Goal: Book appointment/travel/reservation

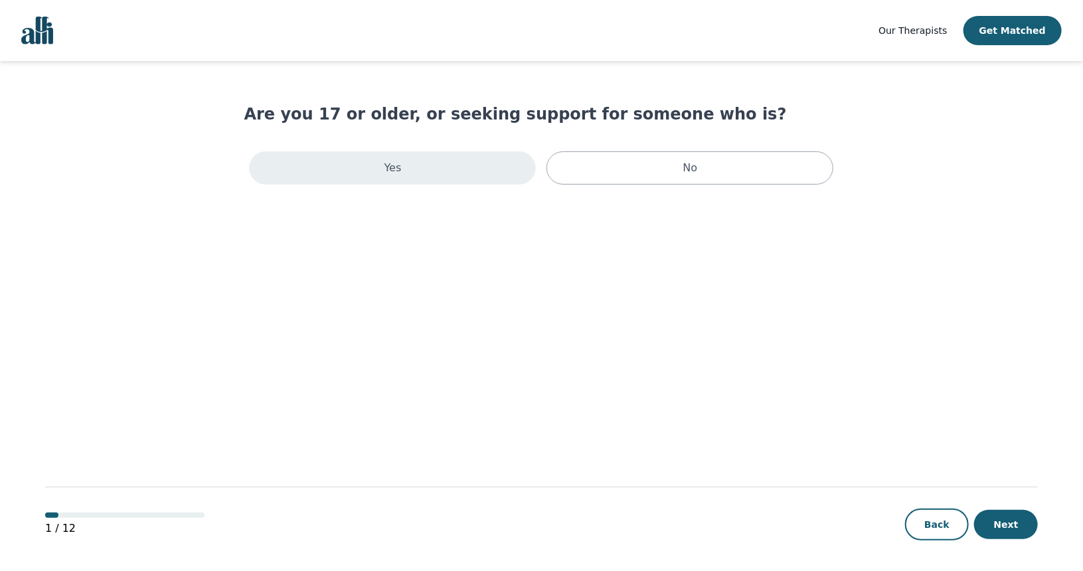
click at [435, 178] on div "Yes" at bounding box center [392, 167] width 287 height 33
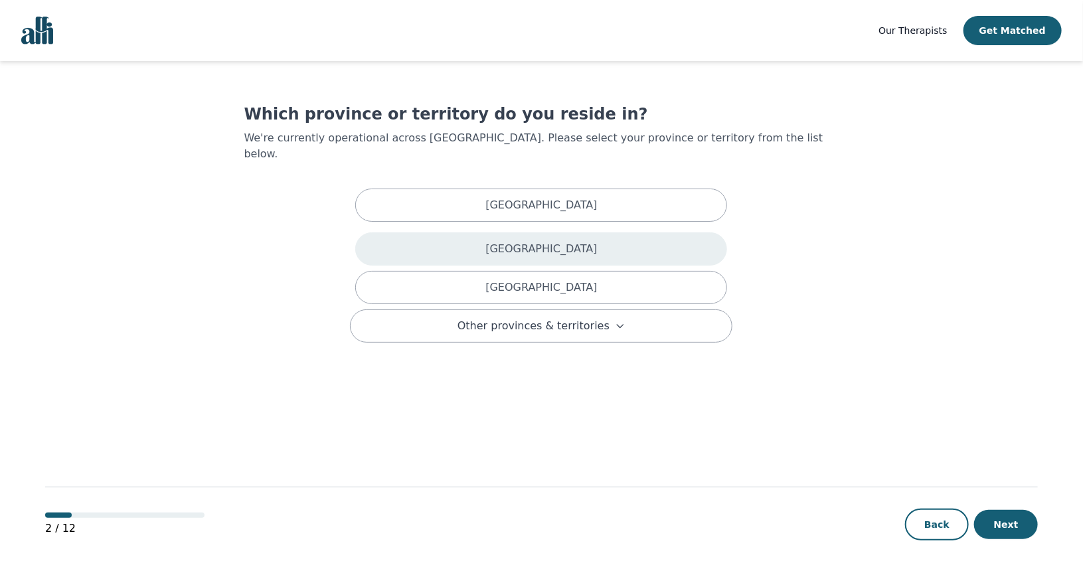
click at [440, 232] on div "[GEOGRAPHIC_DATA]" at bounding box center [541, 248] width 372 height 33
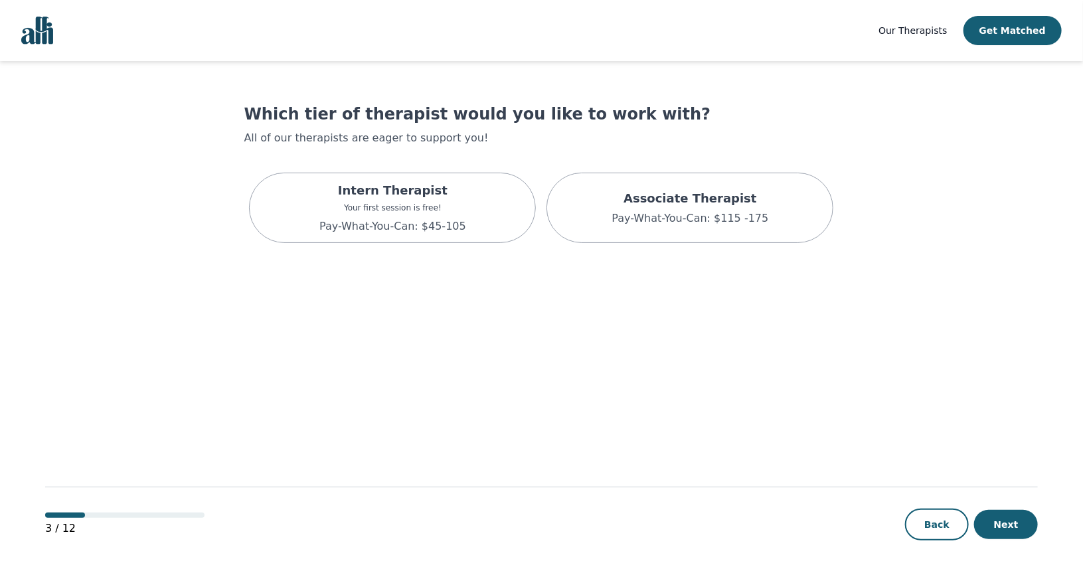
click at [440, 230] on p "Pay-What-You-Can: $45-105" at bounding box center [392, 226] width 147 height 16
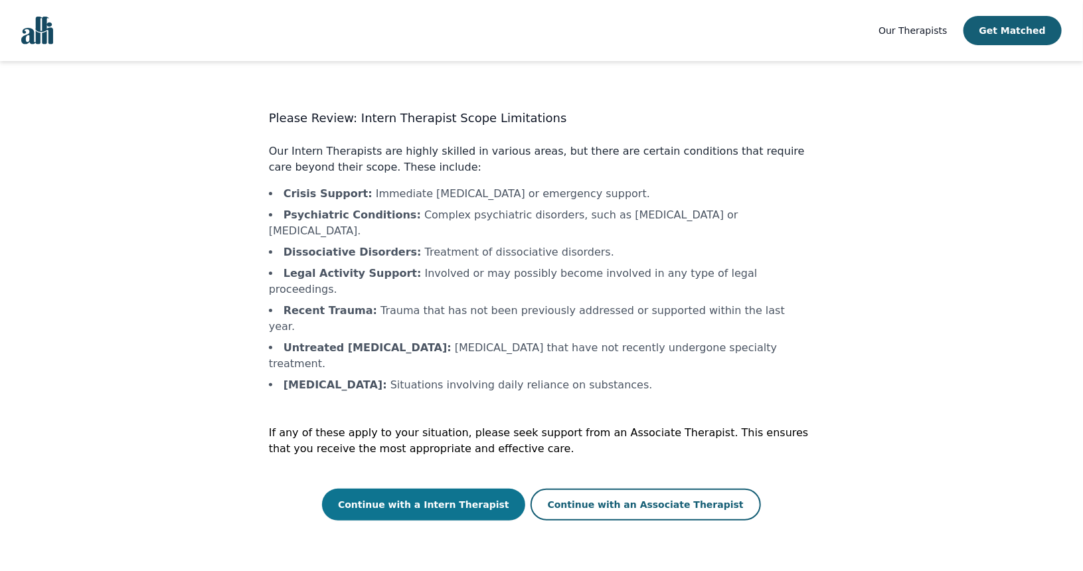
click at [466, 489] on button "Continue with a Intern Therapist" at bounding box center [423, 505] width 203 height 32
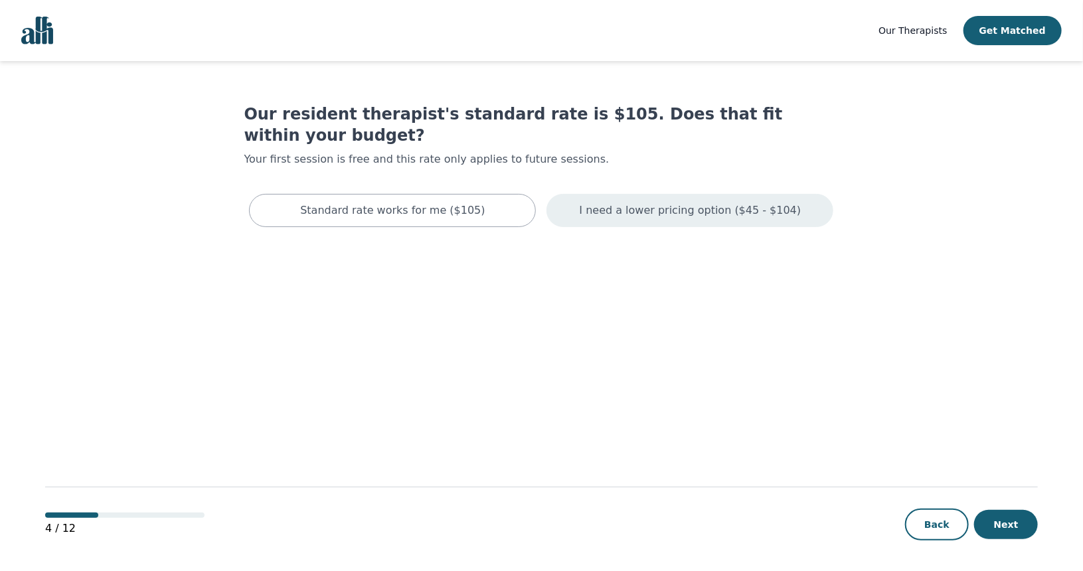
click at [673, 202] on p "I need a lower pricing option ($45 - $104)" at bounding box center [691, 210] width 222 height 16
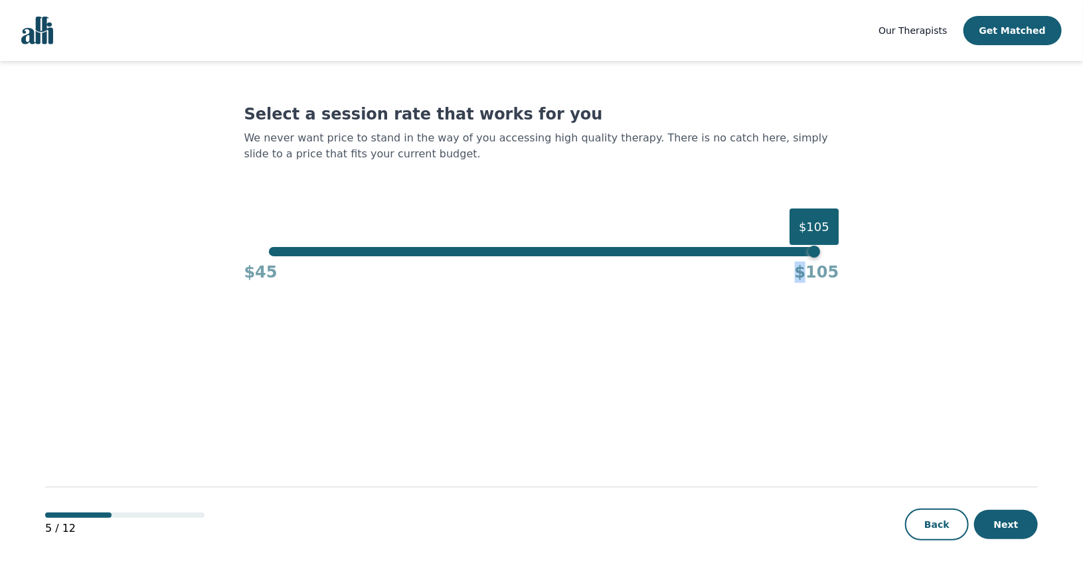
drag, startPoint x: 813, startPoint y: 258, endPoint x: 437, endPoint y: 281, distance: 375.8
click at [437, 281] on div "$45 $105" at bounding box center [541, 269] width 595 height 27
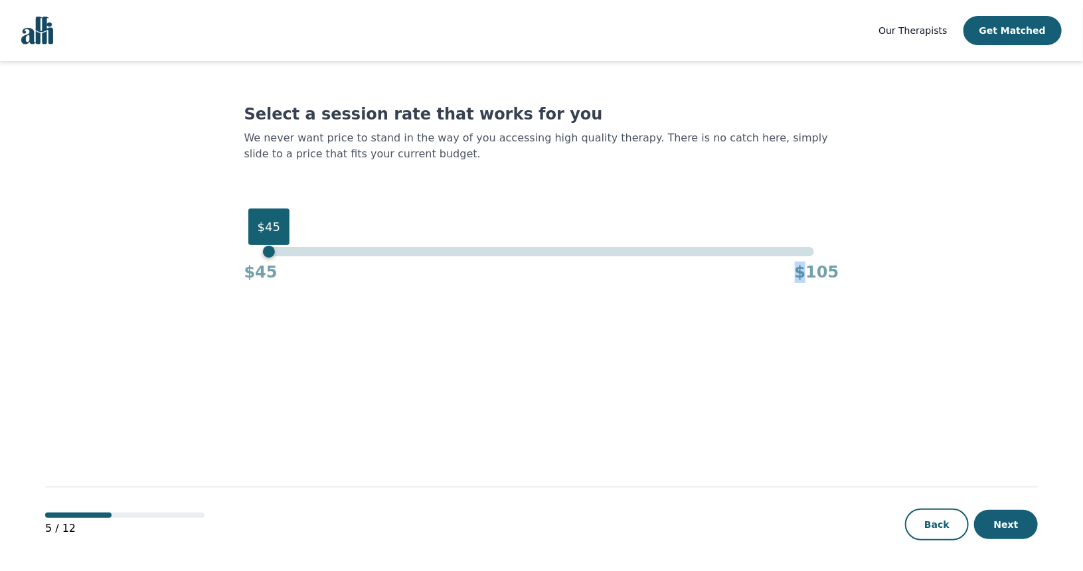
drag, startPoint x: 817, startPoint y: 225, endPoint x: 189, endPoint y: 272, distance: 630.4
click at [189, 272] on main "Select a session rate that works for you We never want price to stand in the wa…" at bounding box center [541, 316] width 992 height 511
click at [1013, 529] on button "Next" at bounding box center [1006, 524] width 64 height 29
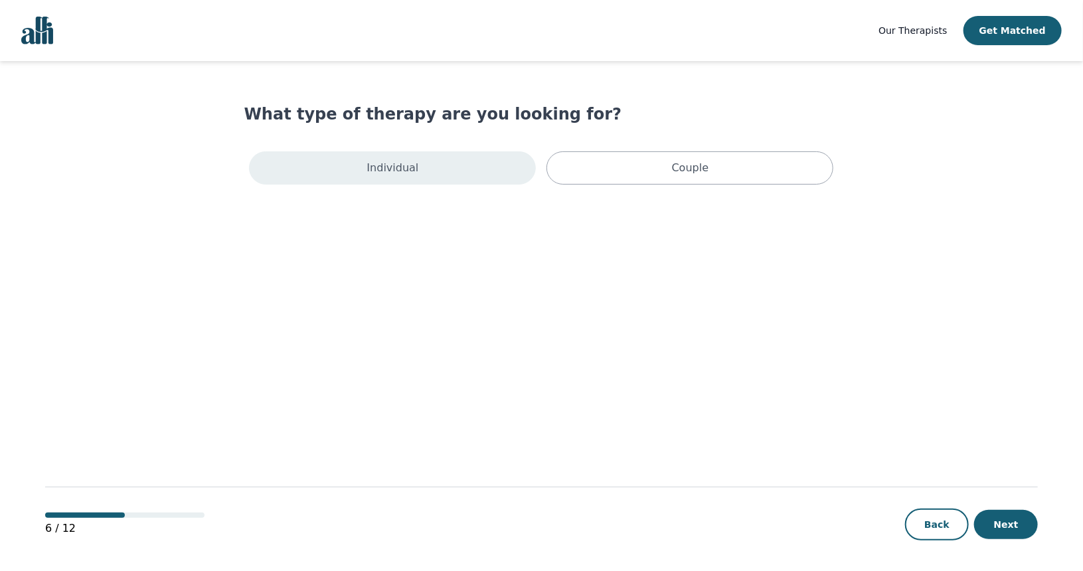
click at [430, 167] on div "Individual" at bounding box center [392, 167] width 287 height 33
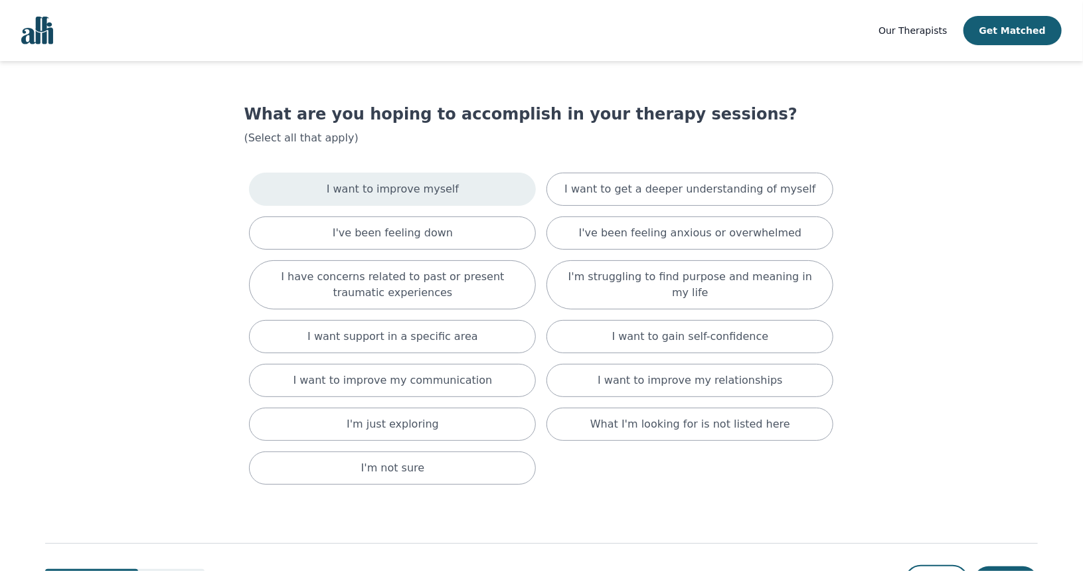
click at [445, 177] on div "I want to improve myself" at bounding box center [392, 189] width 287 height 33
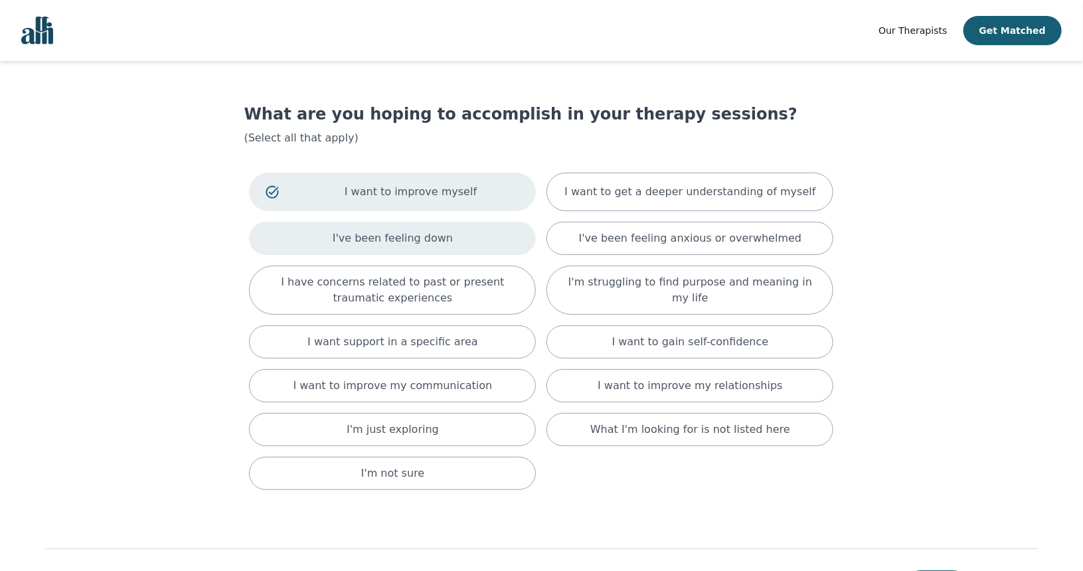
click at [433, 233] on p "I've been feeling down" at bounding box center [393, 238] width 120 height 16
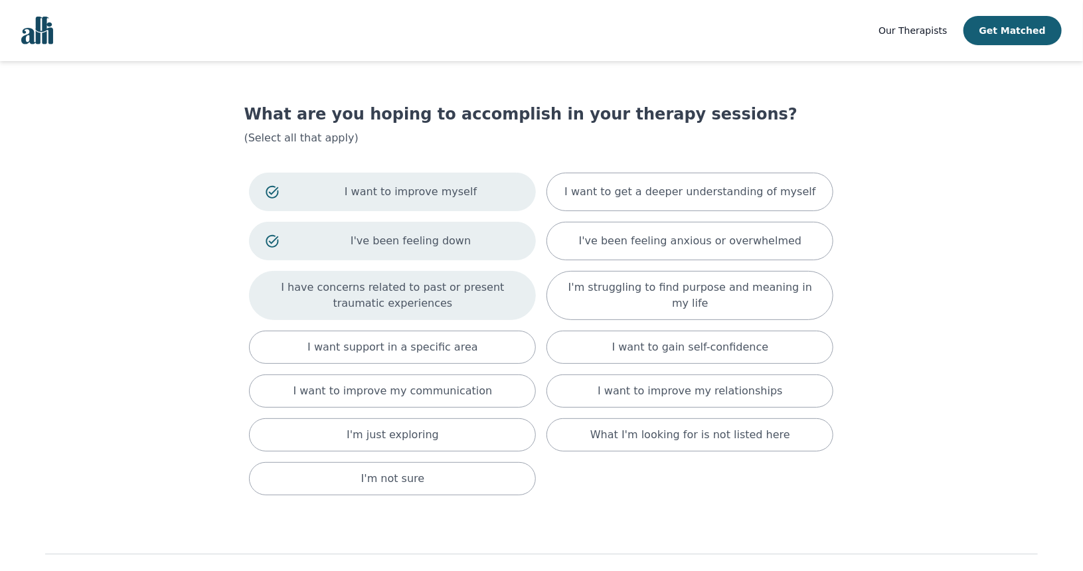
click at [454, 306] on p "I have concerns related to past or present traumatic experiences" at bounding box center [393, 295] width 254 height 32
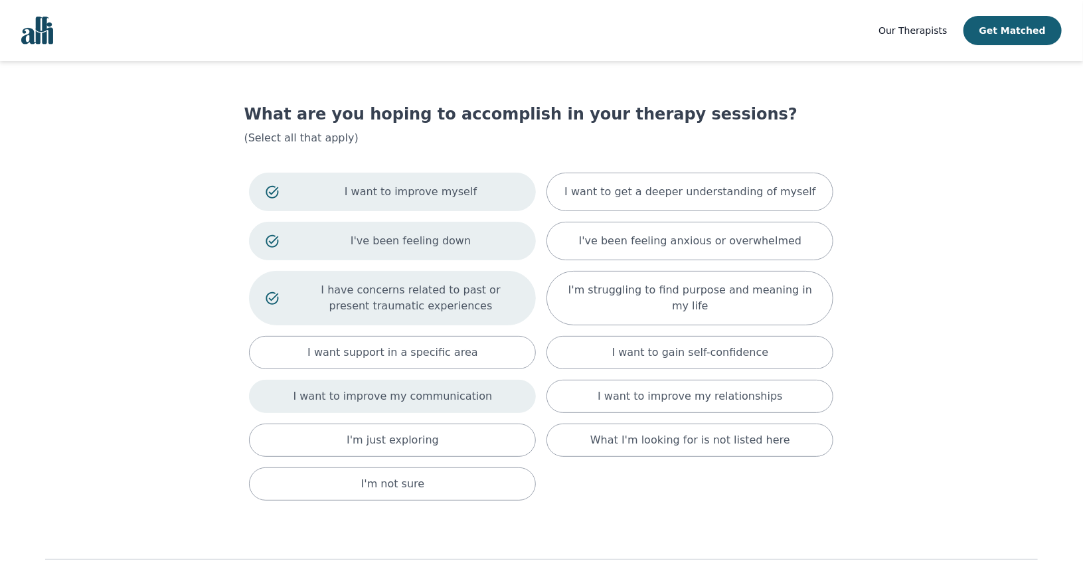
click at [451, 390] on p "I want to improve my communication" at bounding box center [392, 396] width 199 height 16
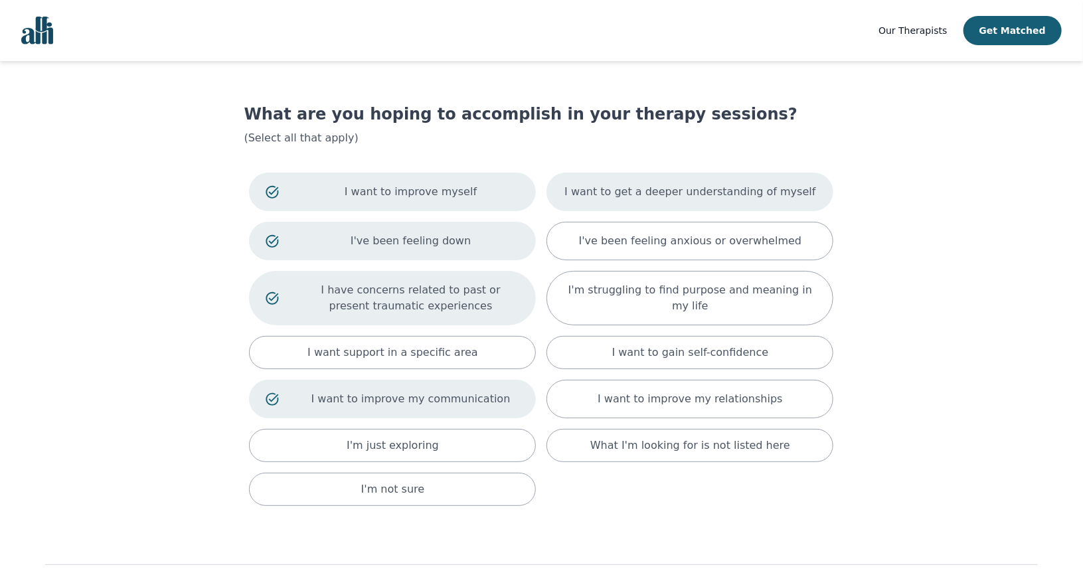
click at [810, 192] on div "I want to get a deeper understanding of myself" at bounding box center [689, 192] width 287 height 39
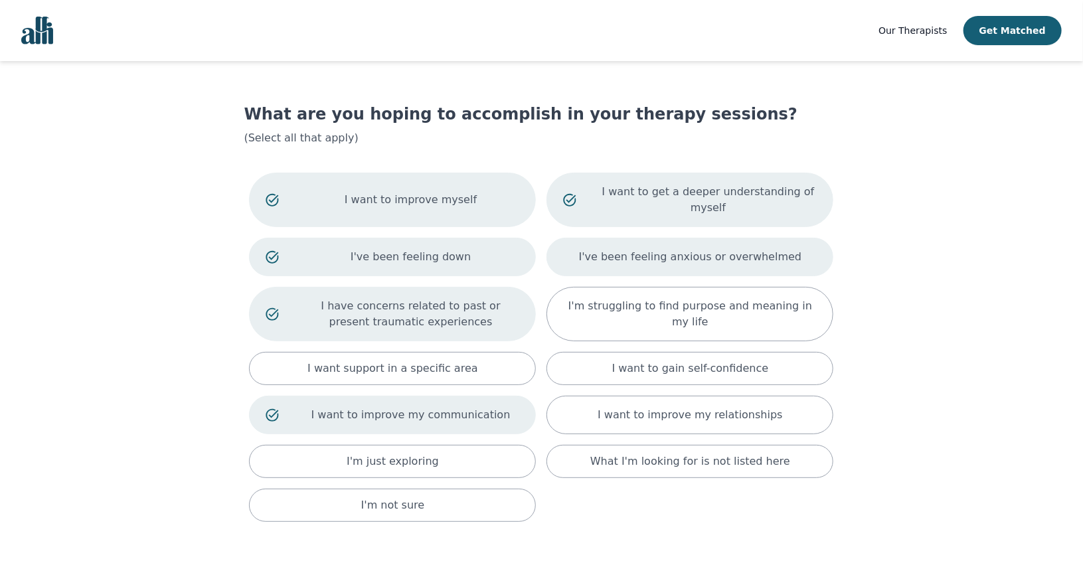
click at [811, 245] on div "I've been feeling anxious or overwhelmed" at bounding box center [689, 257] width 287 height 39
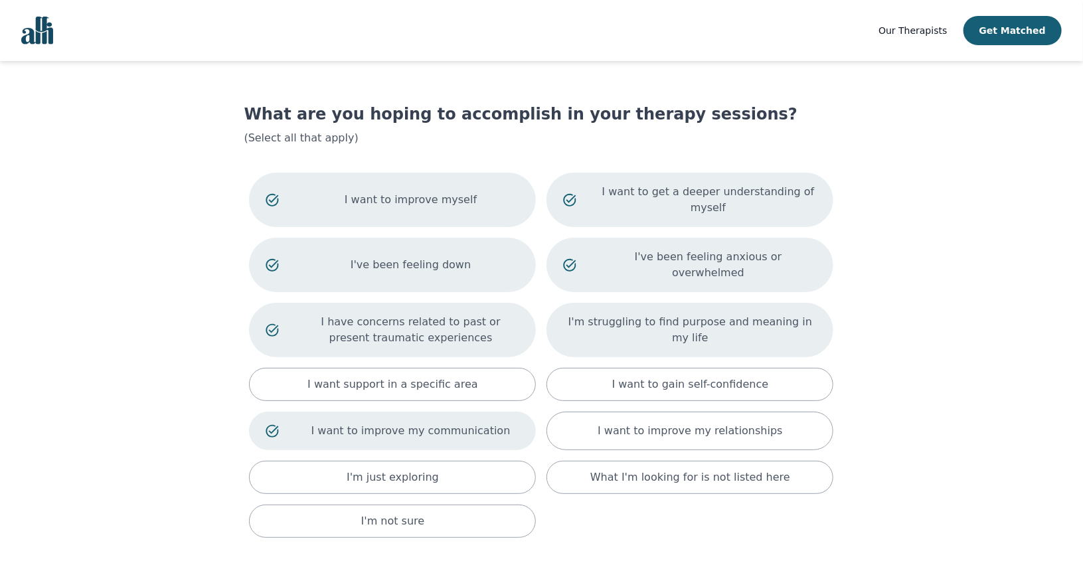
click at [821, 311] on div "I'm struggling to find purpose and meaning in my life" at bounding box center [689, 330] width 287 height 54
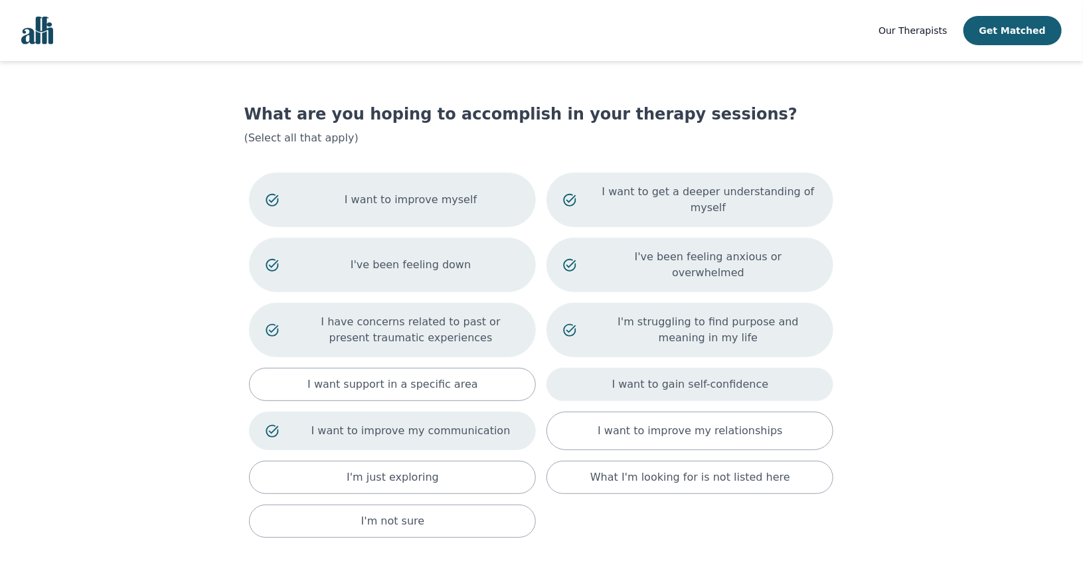
click at [813, 368] on div "I want to gain self-confidence" at bounding box center [689, 384] width 287 height 33
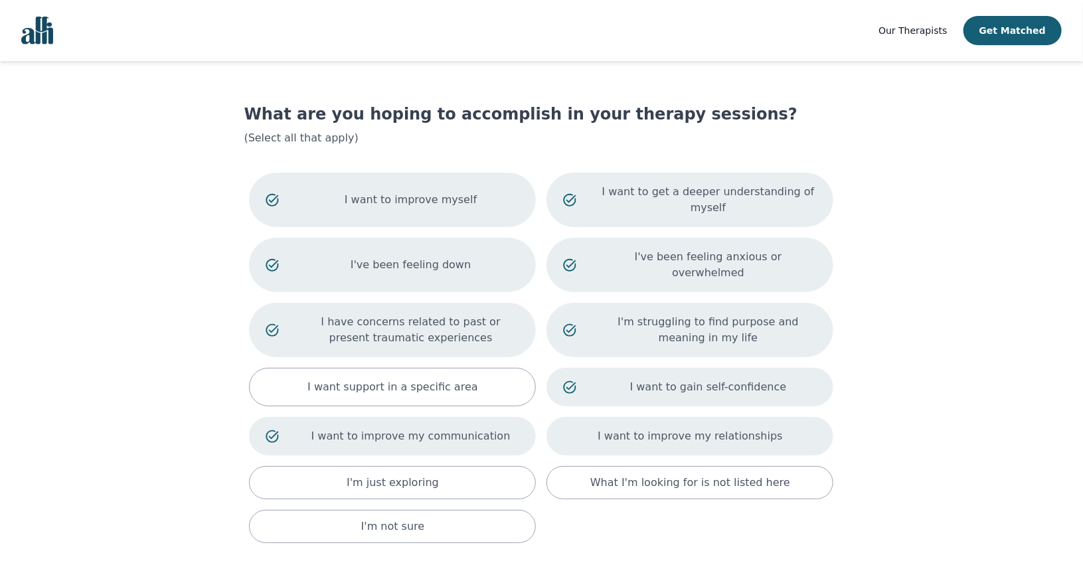
click at [807, 417] on div "I want to improve my relationships" at bounding box center [689, 436] width 287 height 39
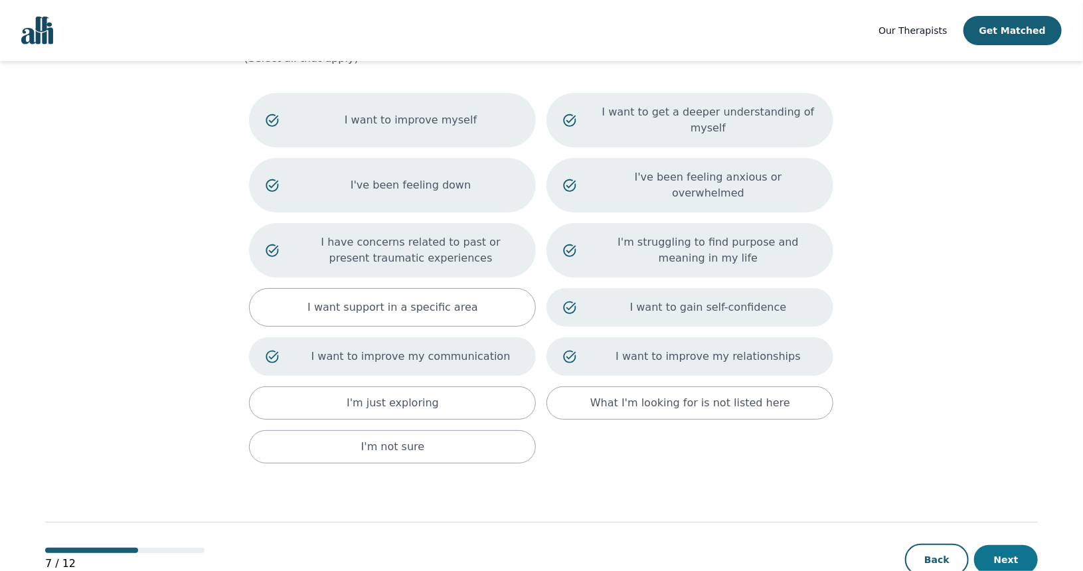
click at [996, 545] on button "Next" at bounding box center [1006, 559] width 64 height 29
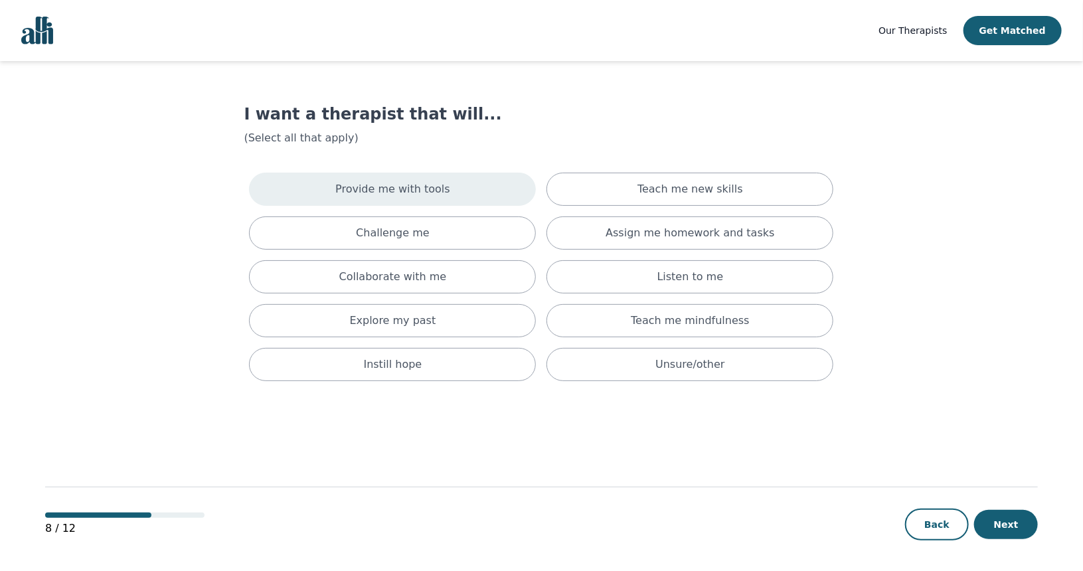
click at [499, 180] on div "Provide me with tools" at bounding box center [392, 189] width 287 height 33
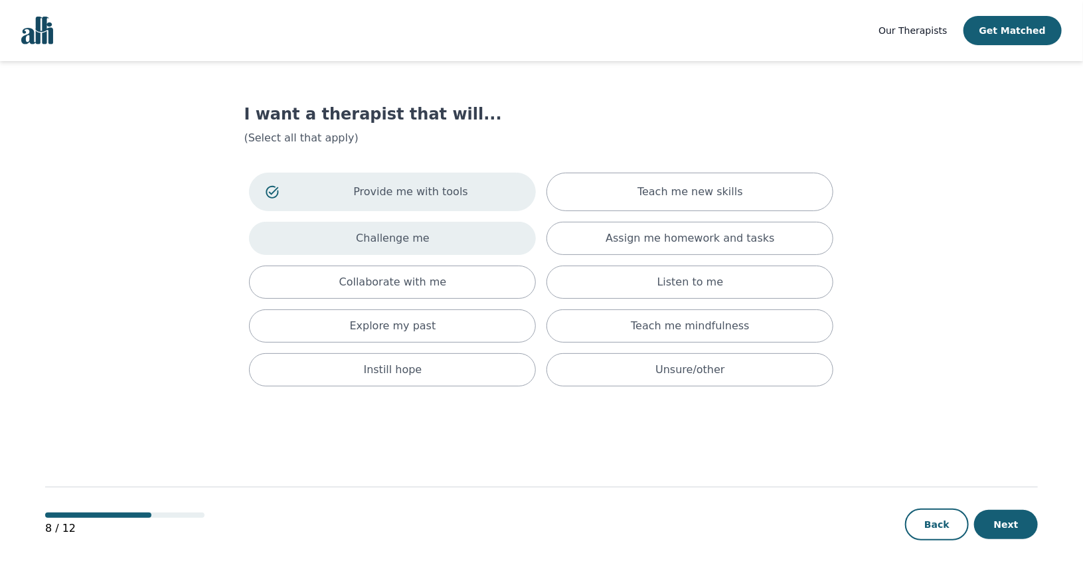
click at [499, 232] on div "Challenge me" at bounding box center [392, 238] width 287 height 33
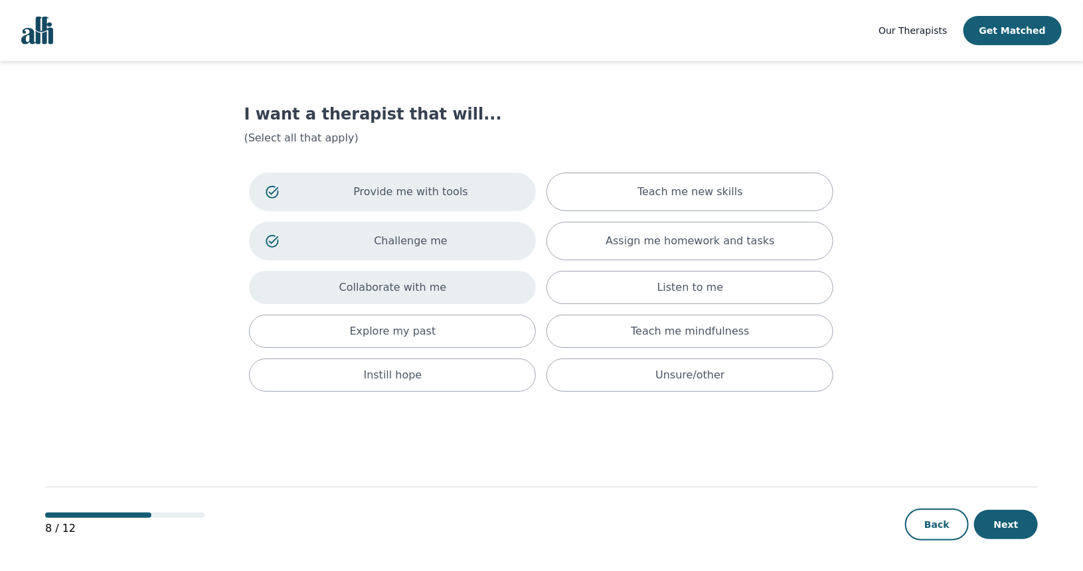
click at [495, 281] on div "Collaborate with me" at bounding box center [392, 287] width 287 height 33
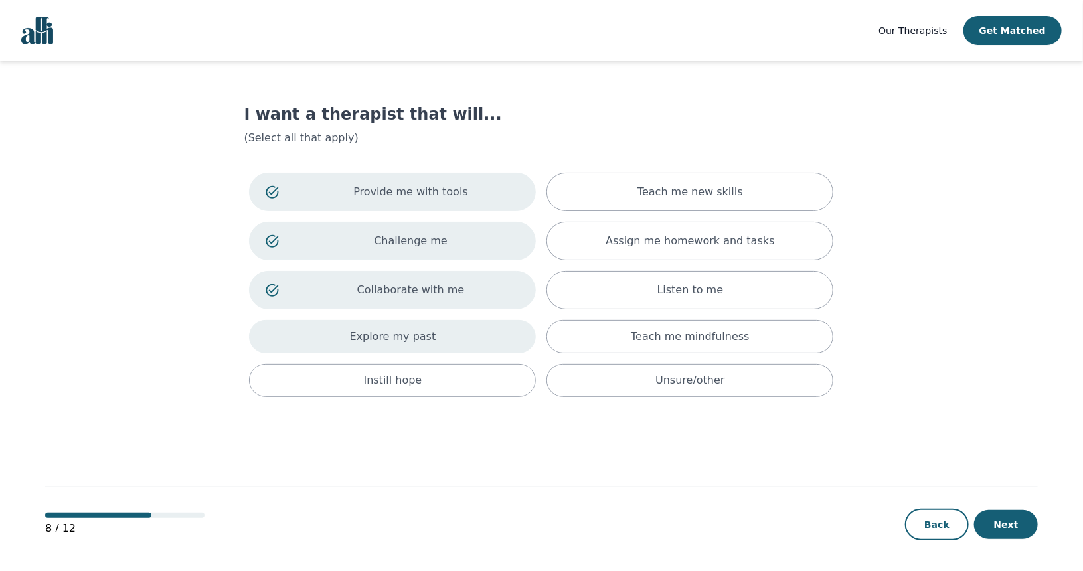
click at [490, 327] on div "Explore my past" at bounding box center [392, 336] width 287 height 33
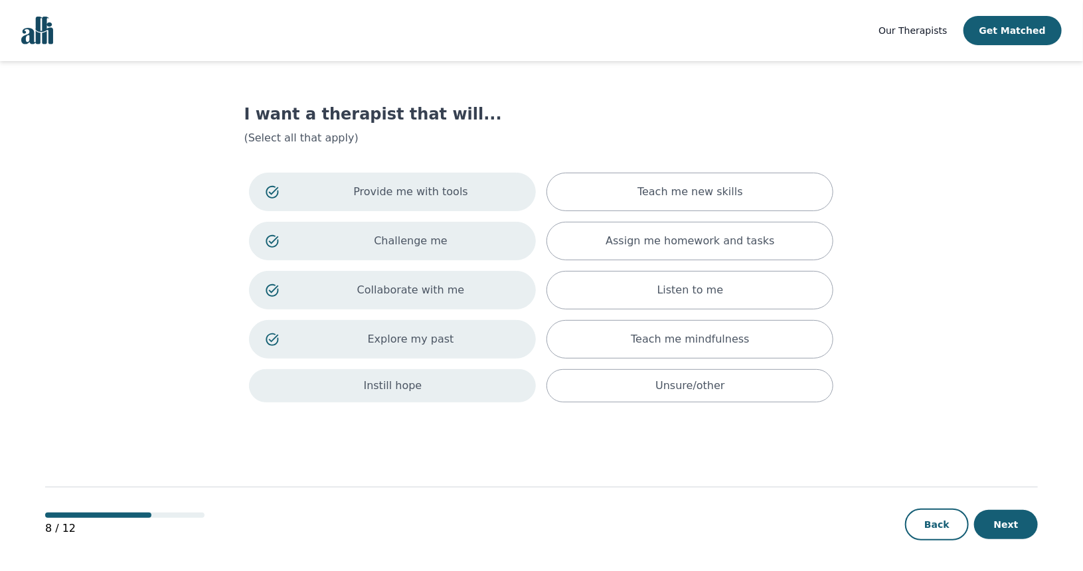
click at [483, 379] on div "Instill hope" at bounding box center [392, 385] width 287 height 33
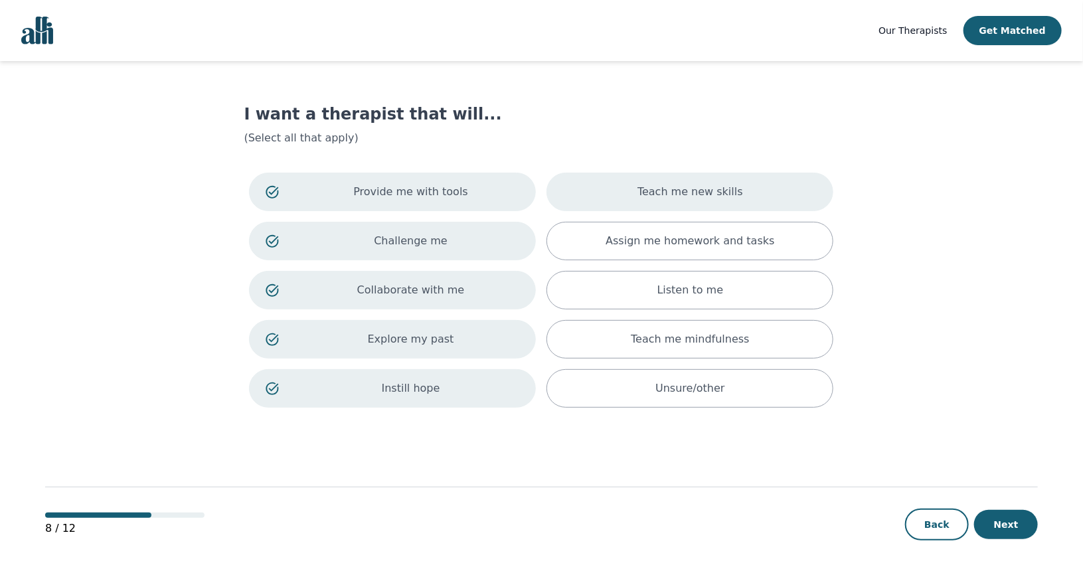
click at [775, 192] on div "Teach me new skills" at bounding box center [689, 192] width 287 height 39
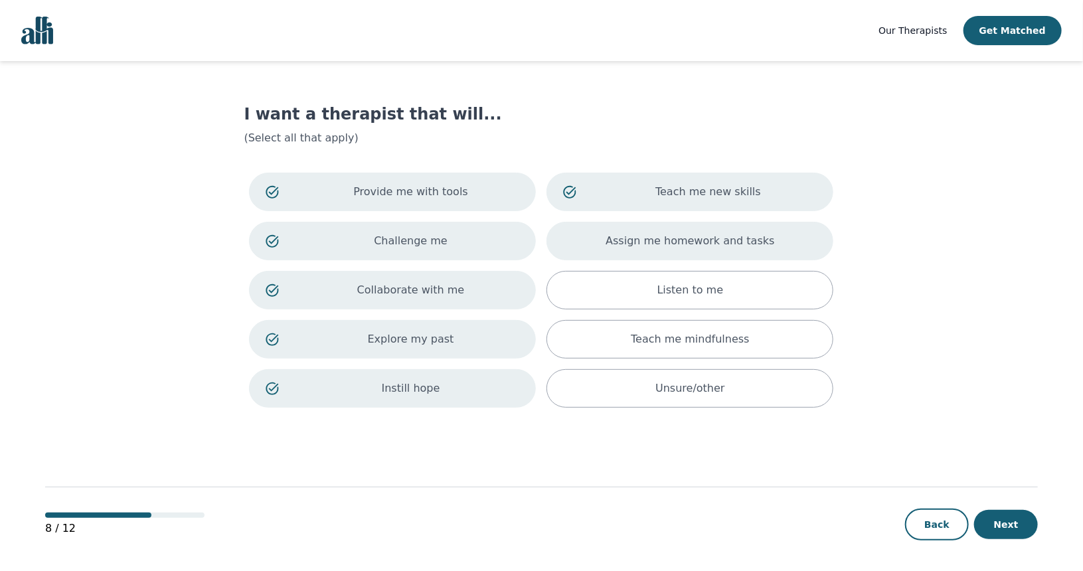
click at [791, 240] on div "Assign me homework and tasks" at bounding box center [689, 241] width 287 height 39
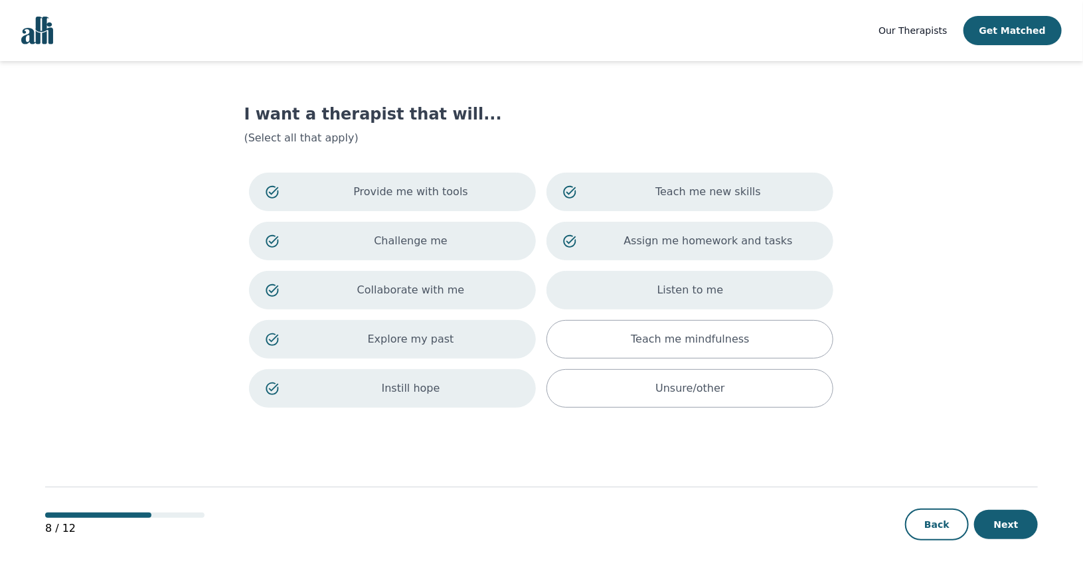
click at [796, 281] on div "Listen to me" at bounding box center [689, 290] width 287 height 39
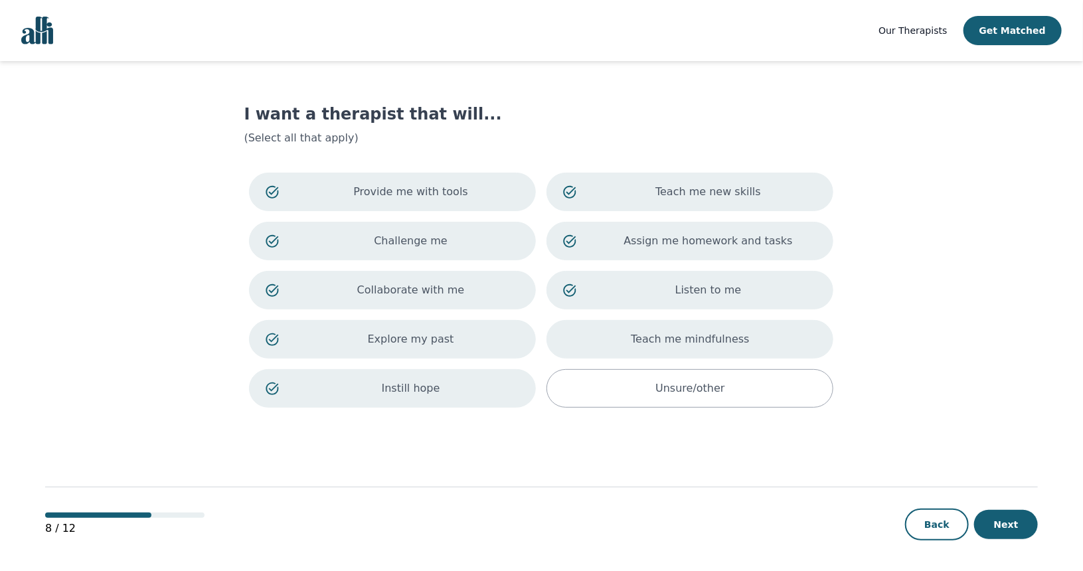
click at [799, 337] on div "Teach me mindfulness" at bounding box center [689, 339] width 287 height 39
click at [990, 521] on button "Next" at bounding box center [1006, 524] width 64 height 29
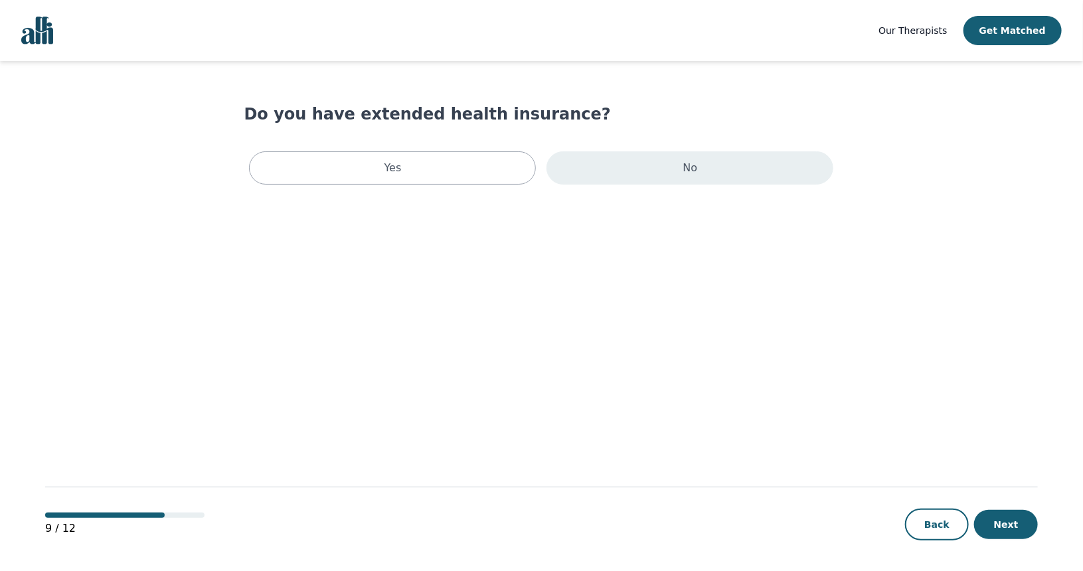
click at [642, 175] on div "No" at bounding box center [689, 167] width 287 height 33
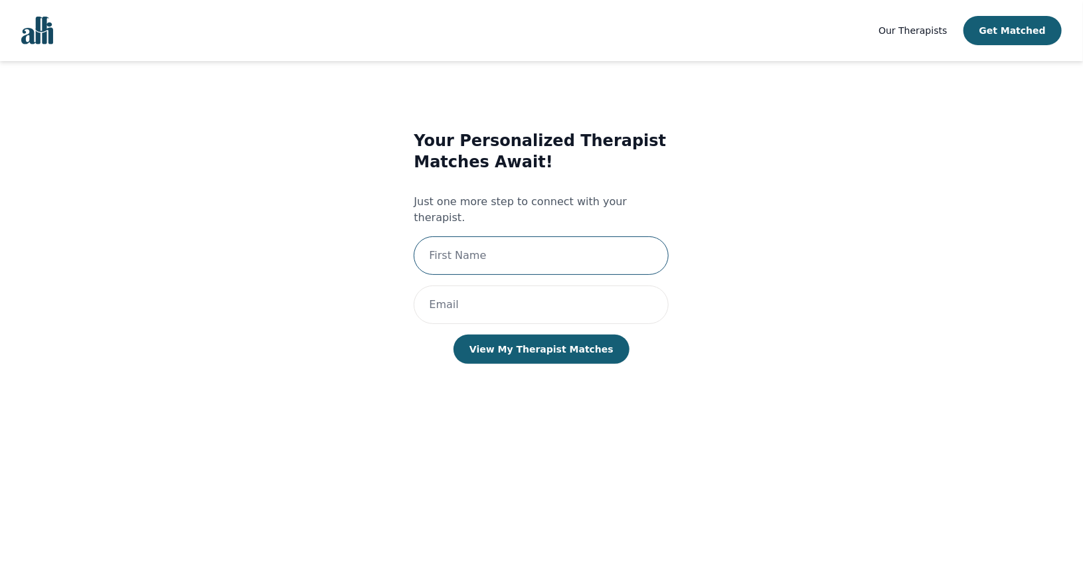
click at [574, 252] on input "text" at bounding box center [541, 255] width 255 height 39
type input "[EMAIL_ADDRESS][DOMAIN_NAME]"
drag, startPoint x: 601, startPoint y: 249, endPoint x: 362, endPoint y: 258, distance: 239.1
click at [362, 258] on div "Your Personalized Therapist Matches Await! Just one more step to connect with y…" at bounding box center [541, 260] width 545 height 303
click at [444, 295] on input "email" at bounding box center [541, 304] width 255 height 39
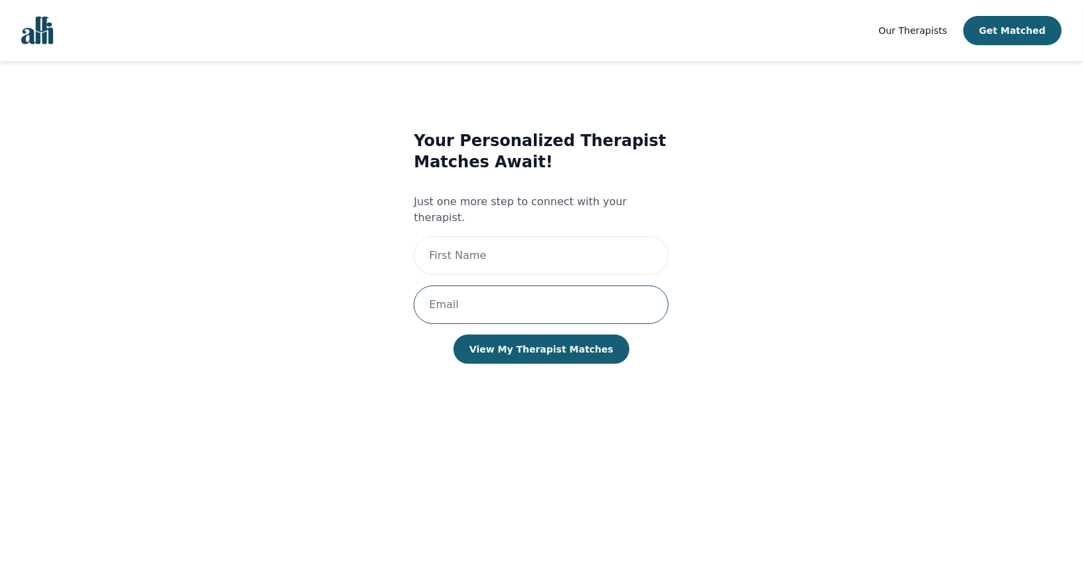
paste input "[EMAIL_ADDRESS][DOMAIN_NAME]"
type input "[EMAIL_ADDRESS][DOMAIN_NAME]"
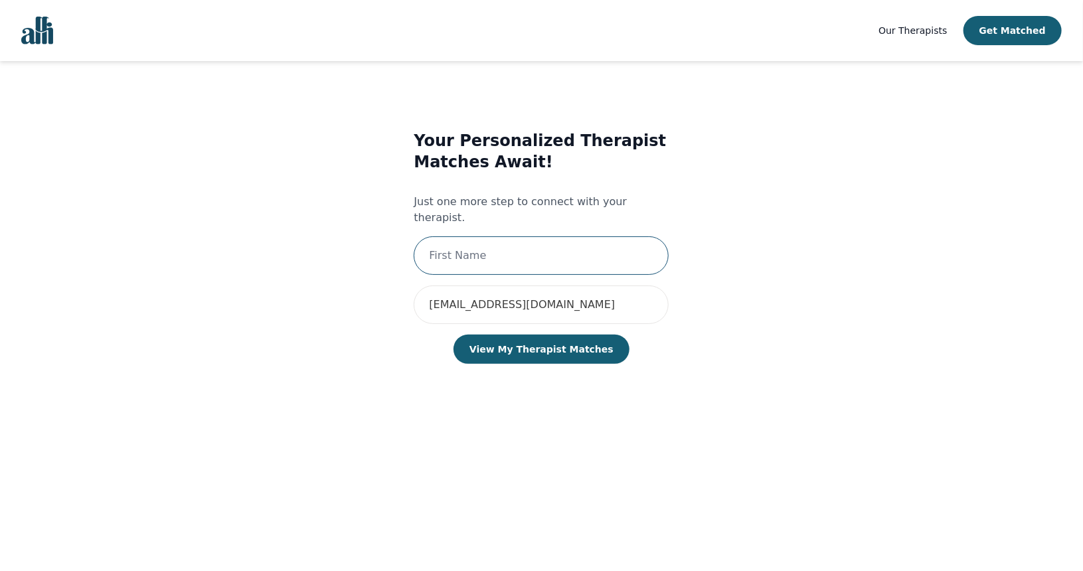
click at [487, 236] on input "text" at bounding box center [541, 255] width 255 height 39
type input "Aspen"
click at [548, 335] on button "View My Therapist Matches" at bounding box center [541, 349] width 176 height 29
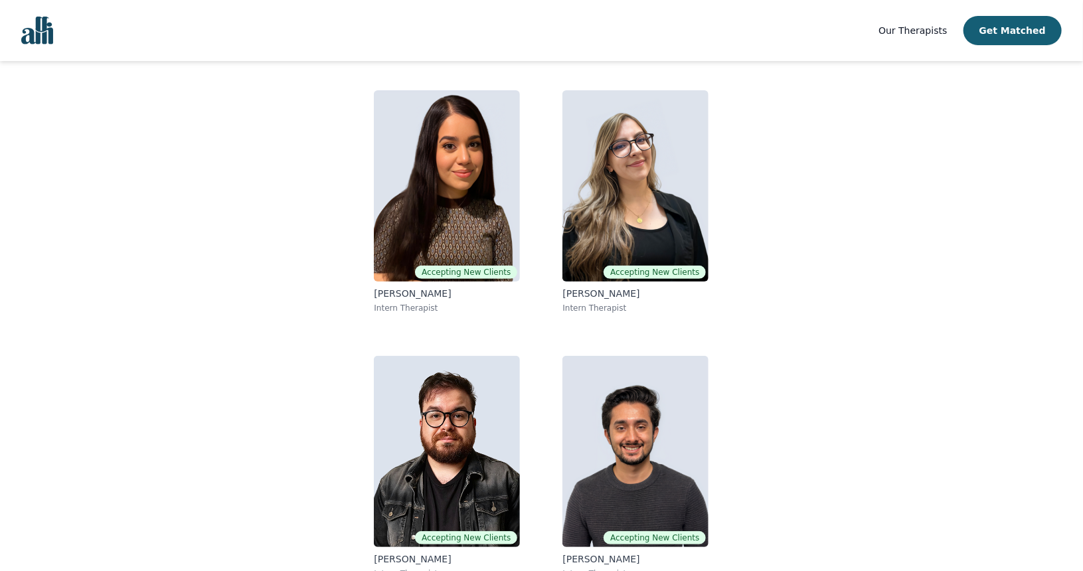
scroll to position [105, 0]
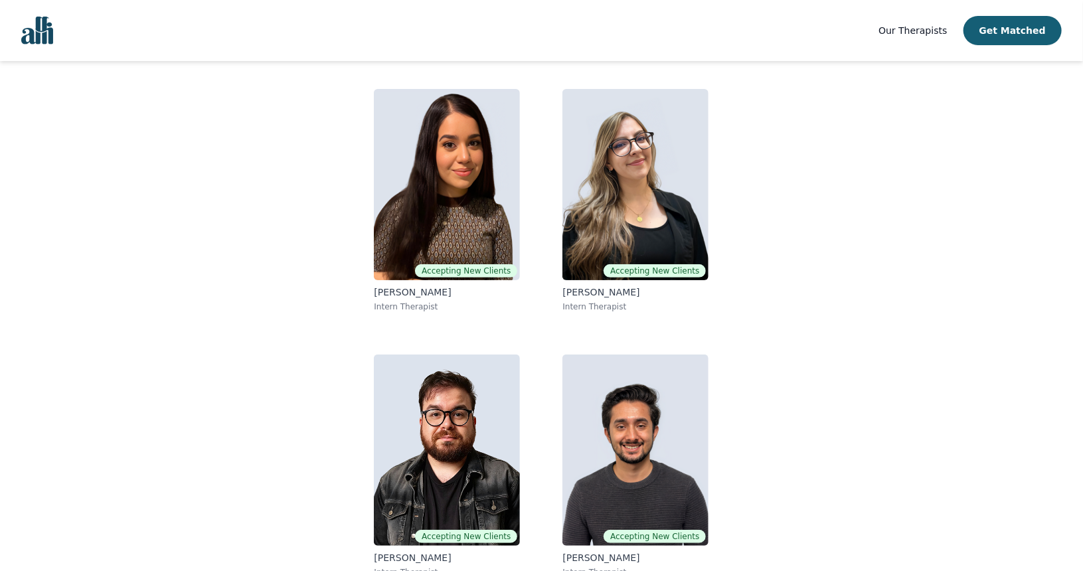
click at [147, 372] on main "Aspen, here are your matched resident therapists. Your selected session rate is…" at bounding box center [541, 272] width 992 height 632
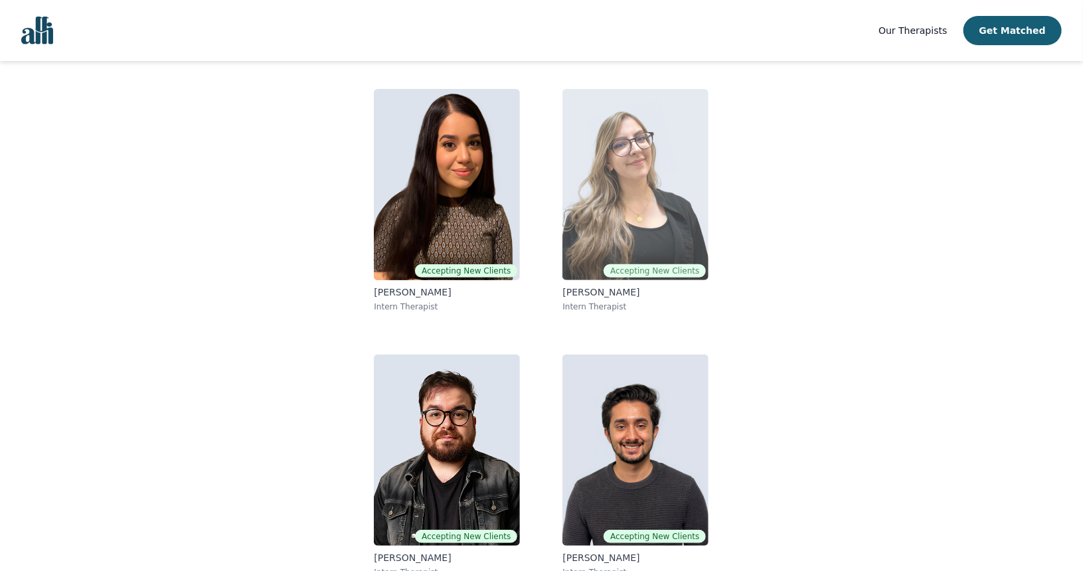
click at [603, 204] on img at bounding box center [635, 184] width 146 height 191
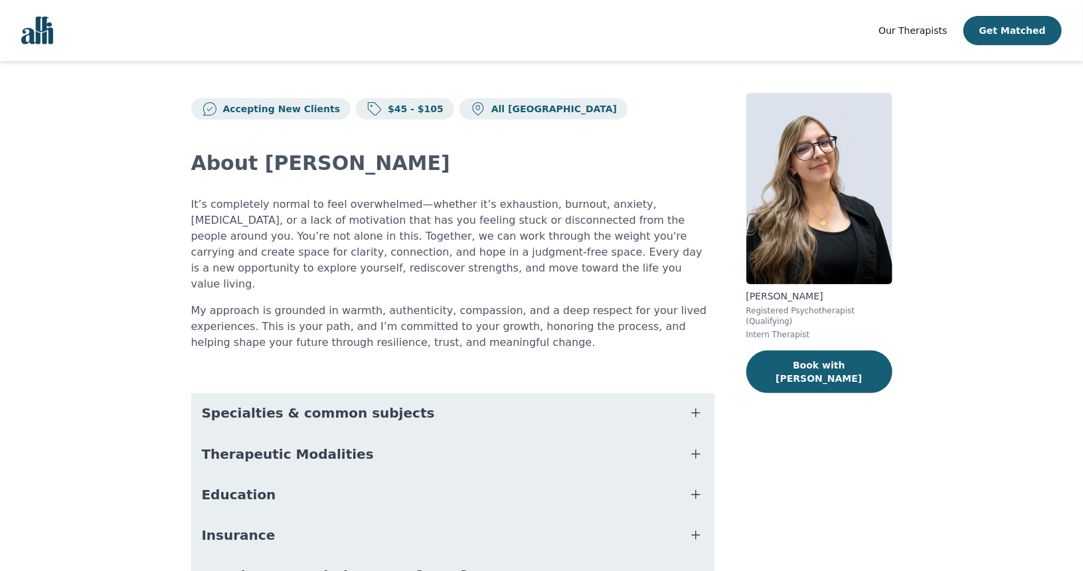
scroll to position [111, 0]
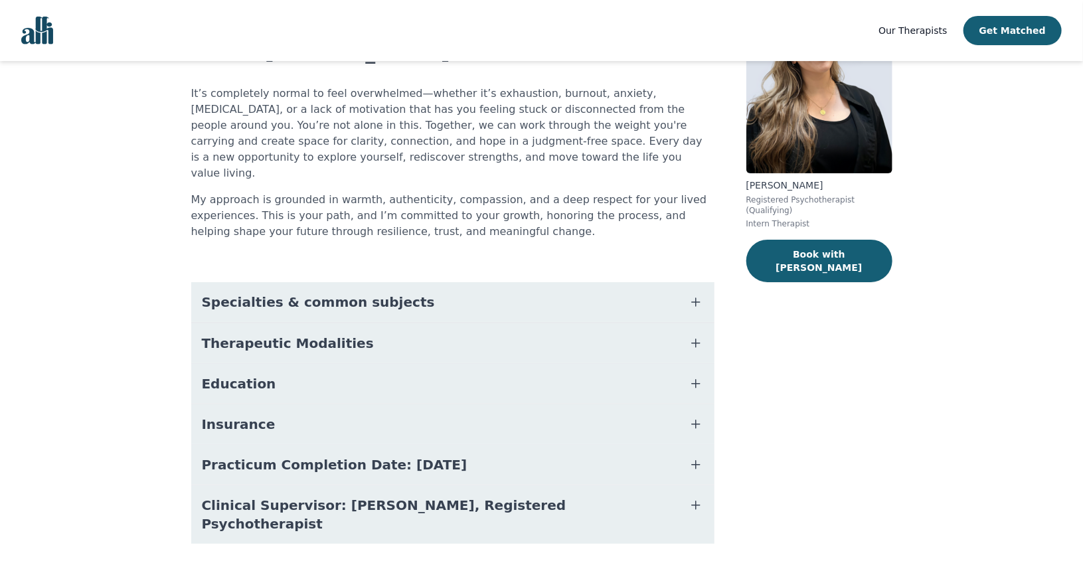
click at [233, 293] on span "Specialties & common subjects" at bounding box center [318, 302] width 233 height 19
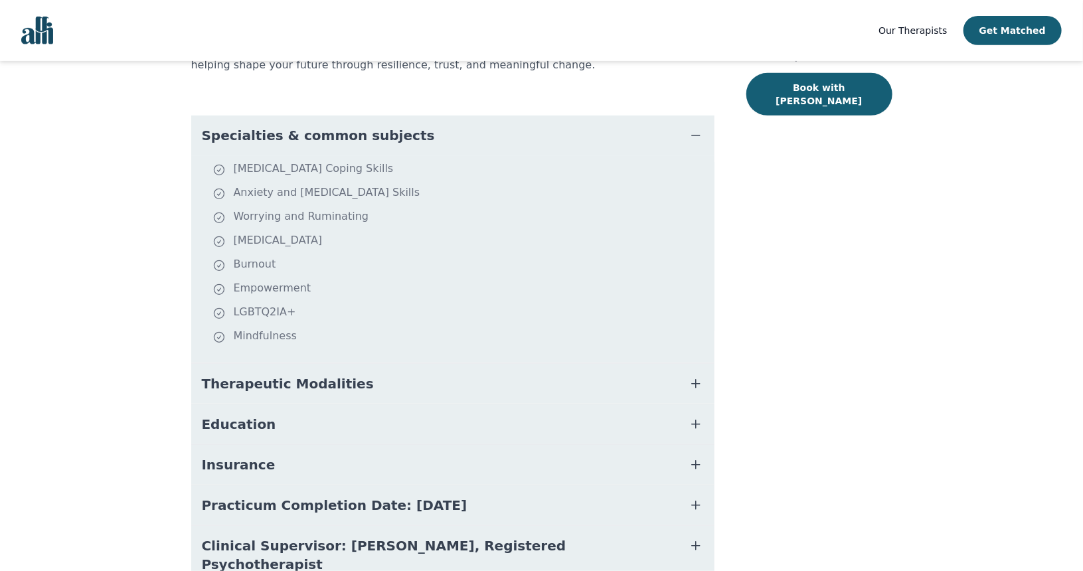
scroll to position [318, 0]
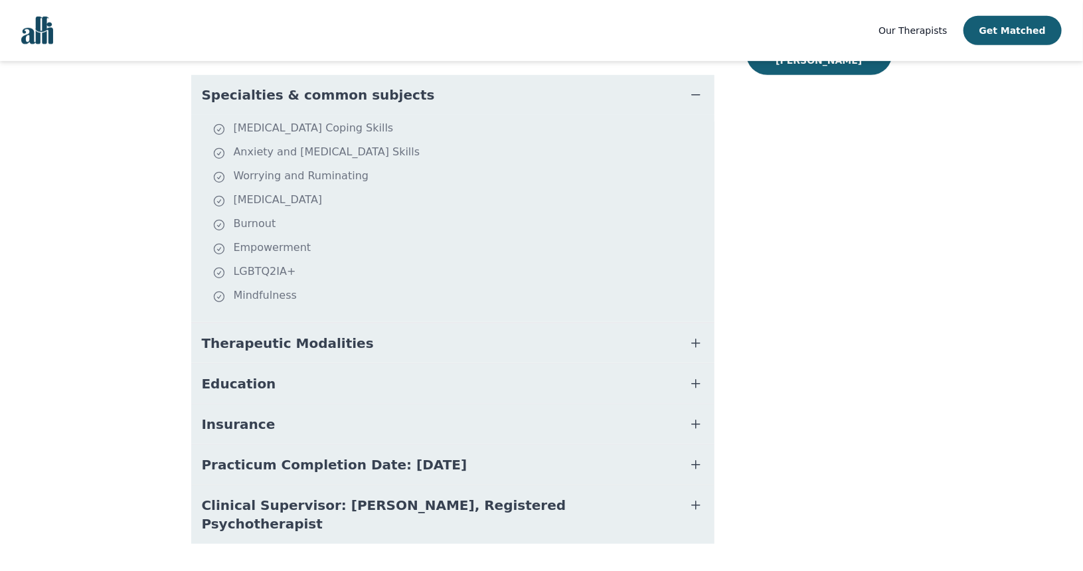
click at [218, 334] on span "Therapeutic Modalities" at bounding box center [288, 343] width 172 height 19
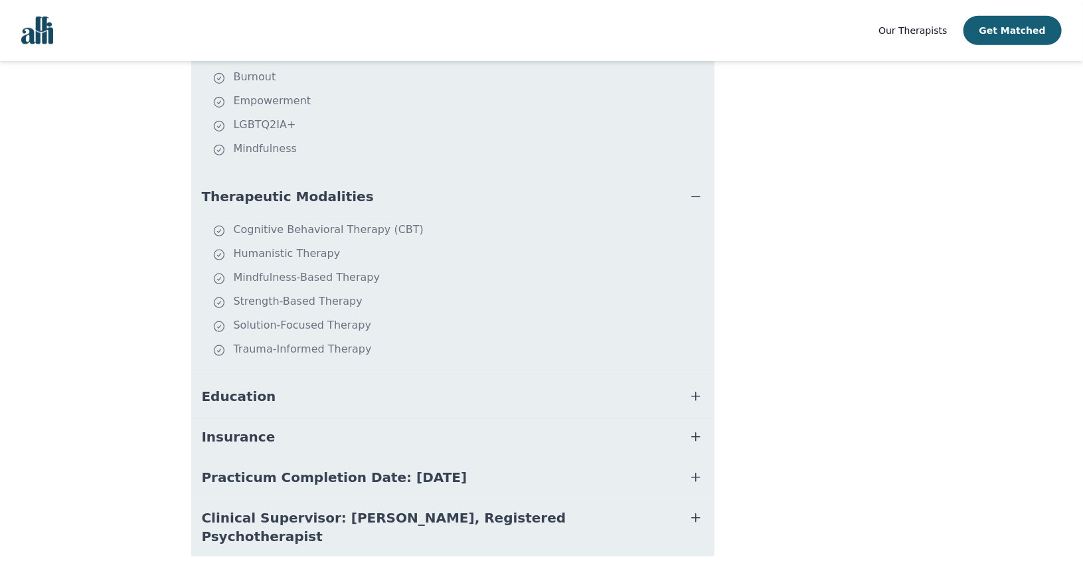
scroll to position [477, 0]
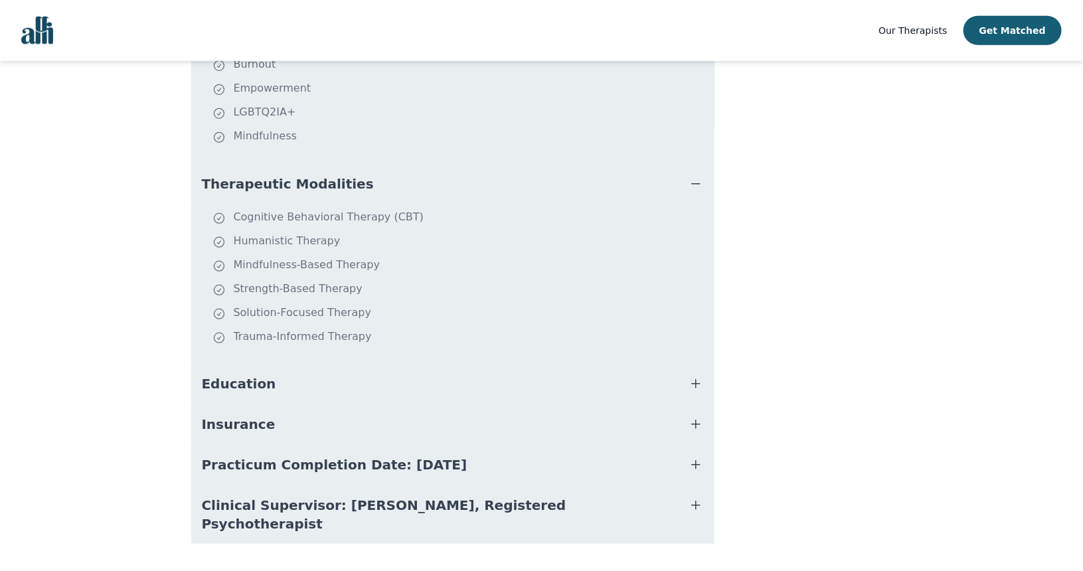
click at [222, 374] on span "Education" at bounding box center [239, 383] width 74 height 19
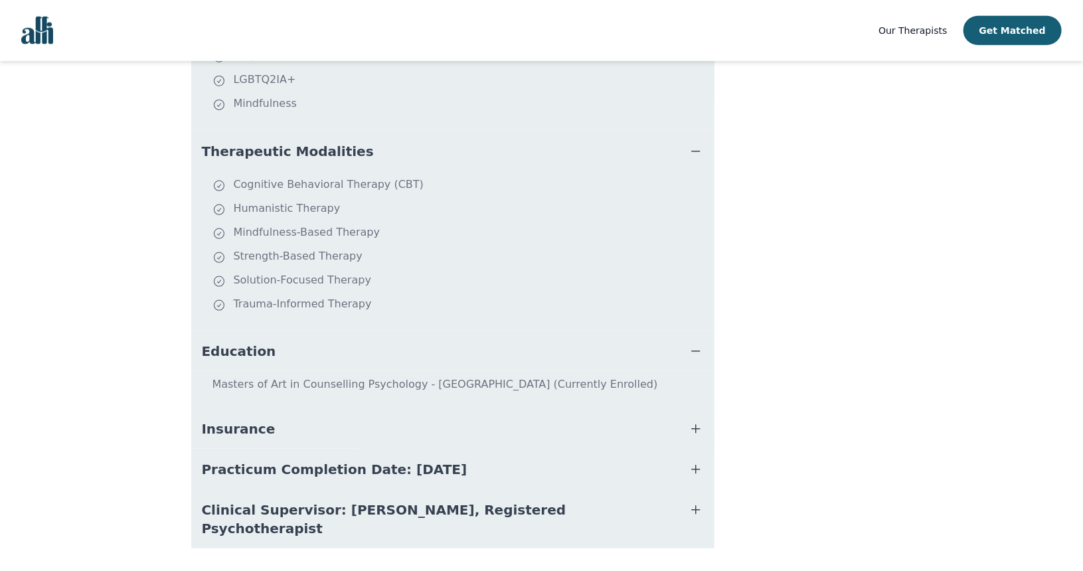
scroll to position [514, 0]
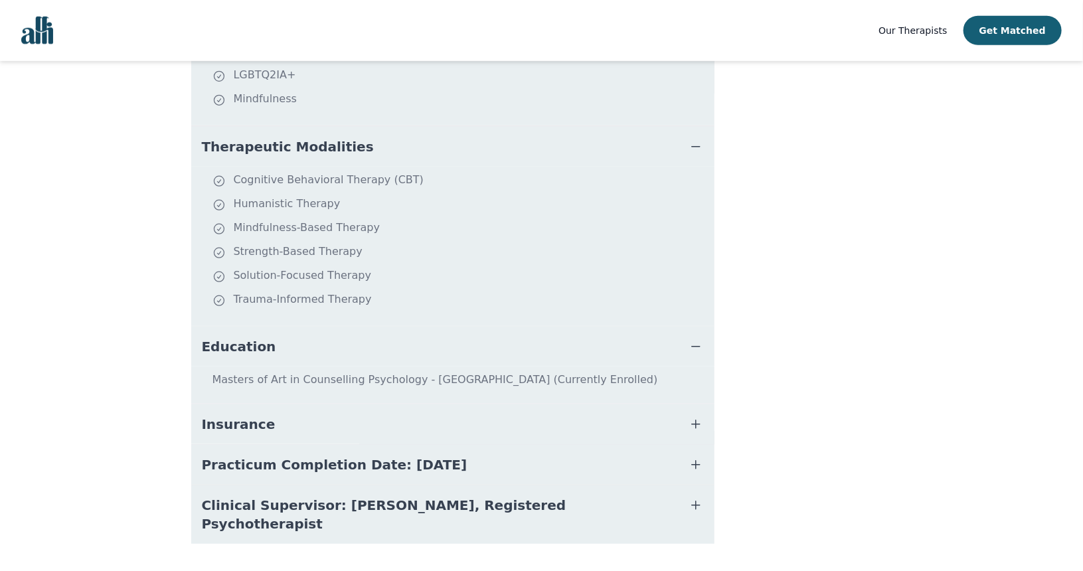
click at [210, 415] on span "Insurance" at bounding box center [239, 424] width 74 height 19
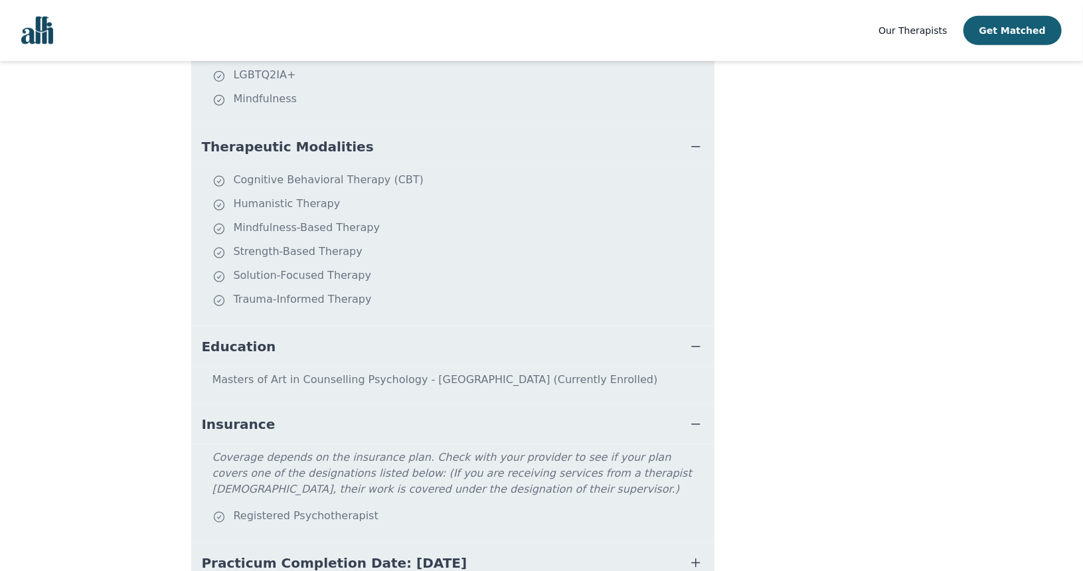
click at [202, 415] on span "Insurance" at bounding box center [239, 424] width 74 height 19
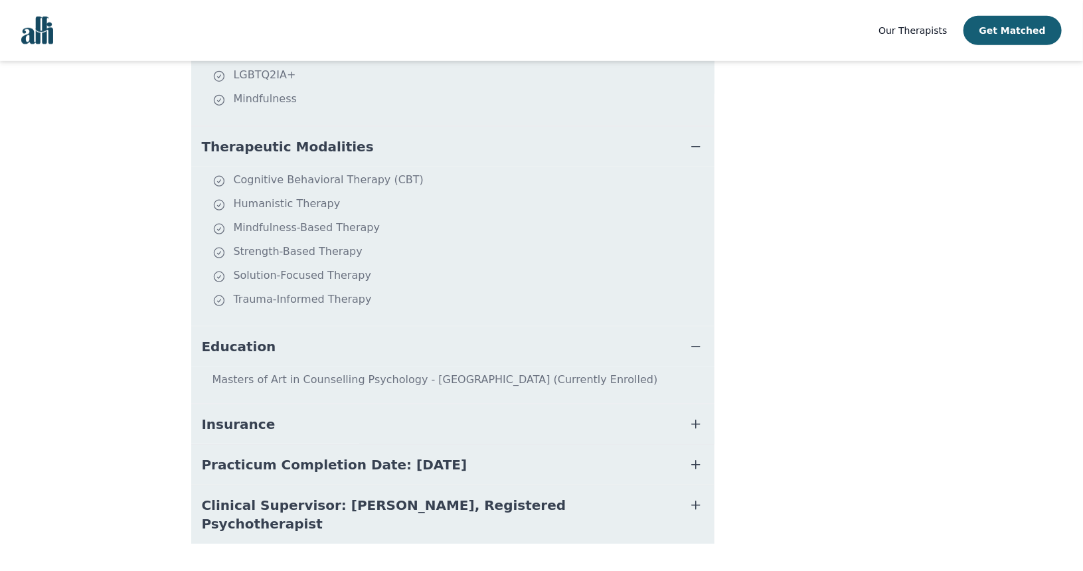
click at [203, 455] on span "Practicum Completion Date: [DATE]" at bounding box center [335, 464] width 266 height 19
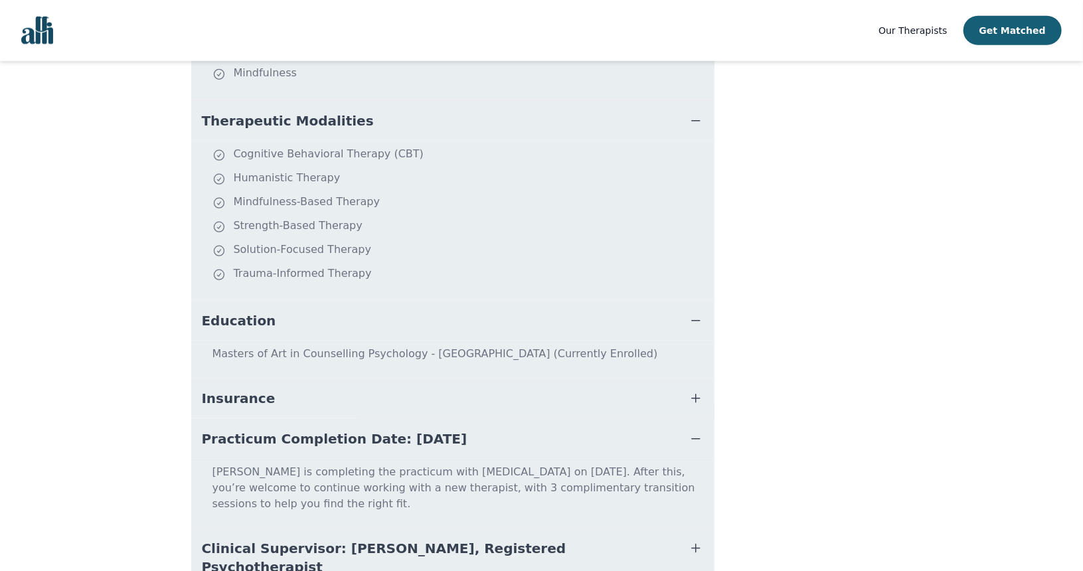
scroll to position [568, 0]
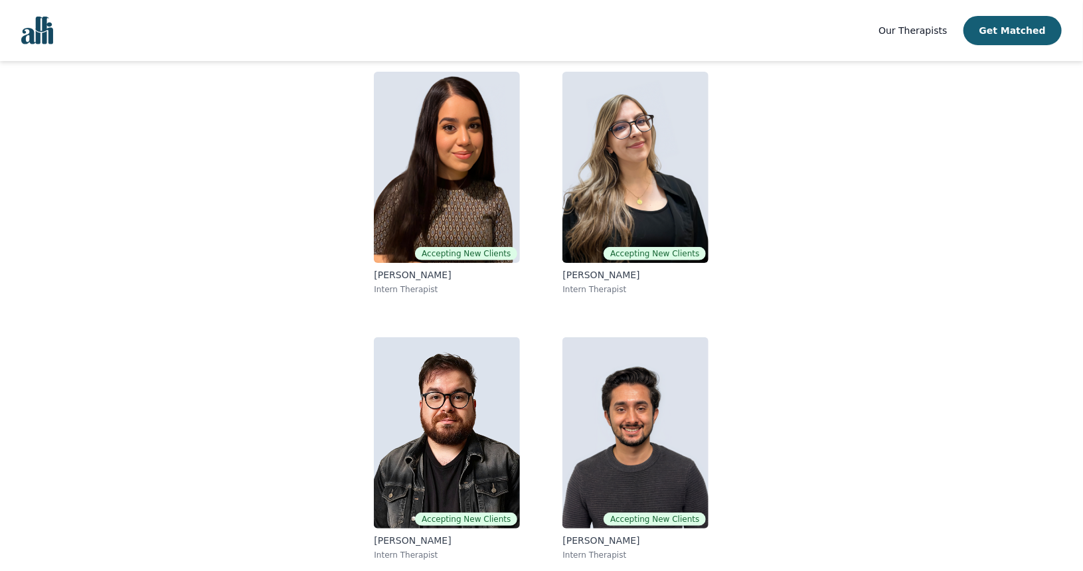
scroll to position [96, 0]
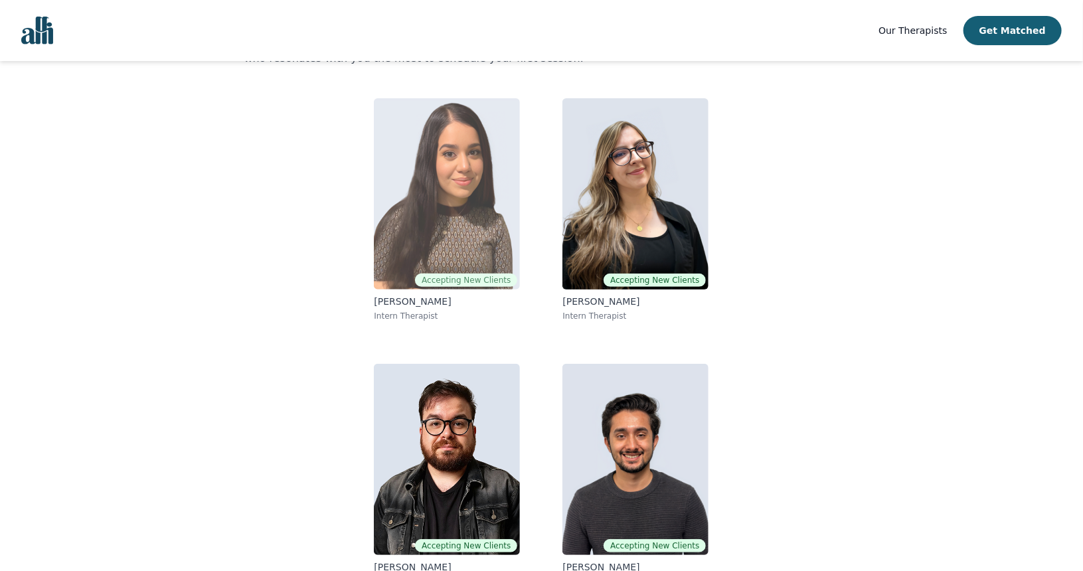
click at [428, 194] on img at bounding box center [447, 193] width 146 height 191
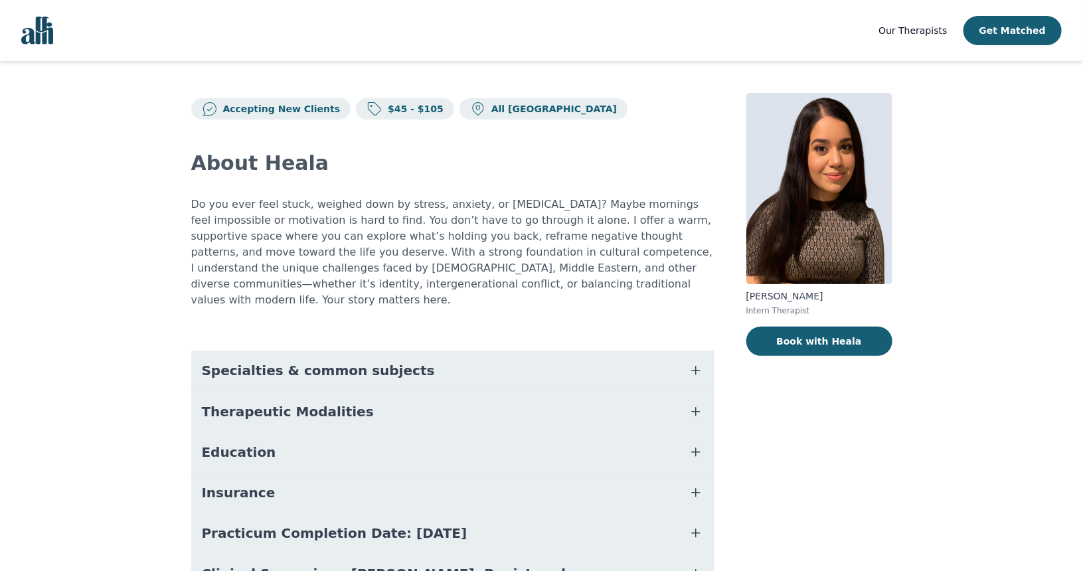
click at [239, 361] on span "Specialties & common subjects" at bounding box center [318, 370] width 233 height 19
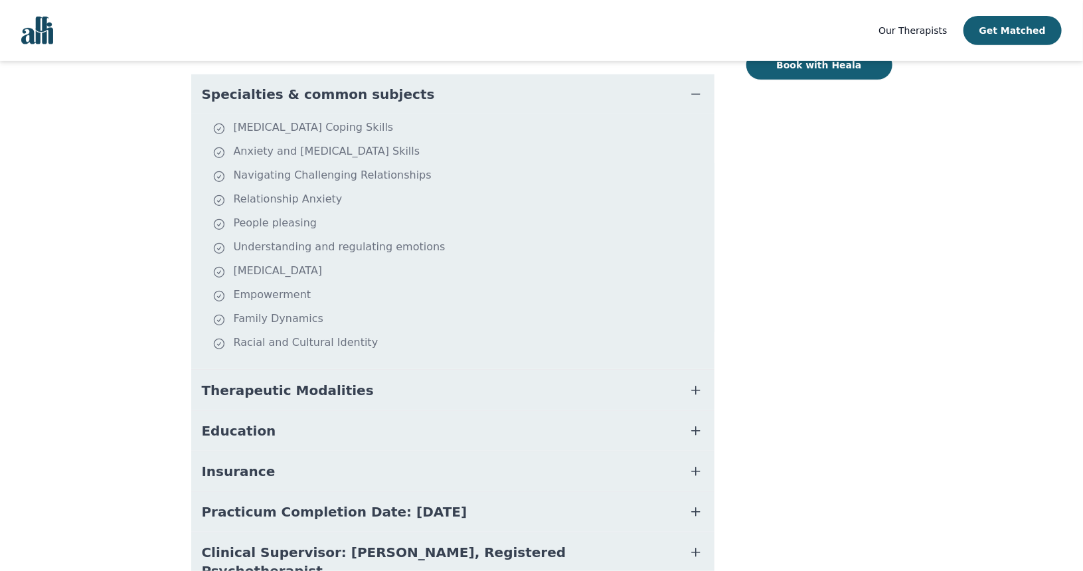
scroll to position [287, 0]
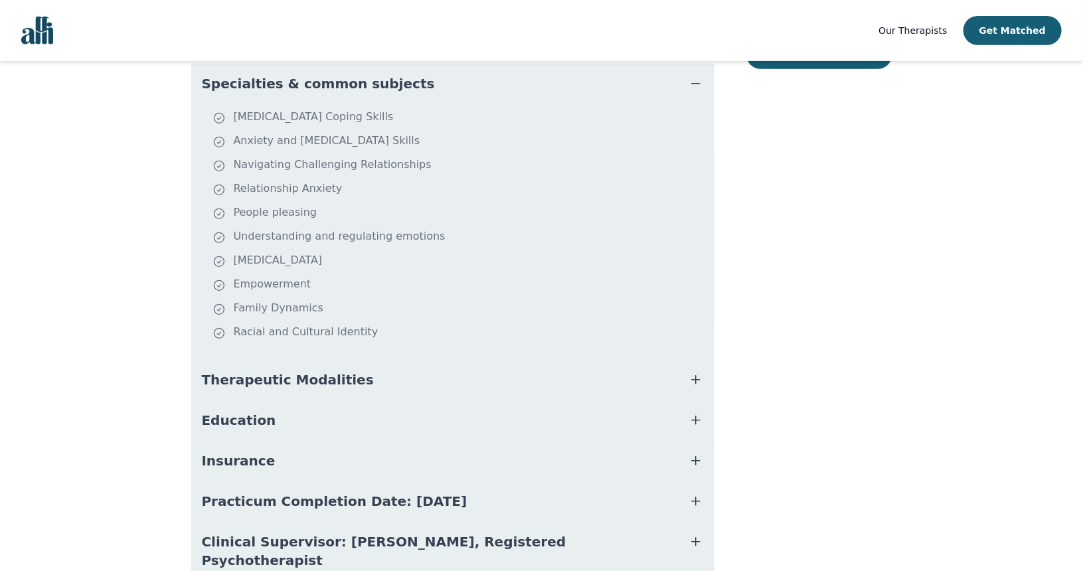
click at [220, 370] on span "Therapeutic Modalities" at bounding box center [288, 379] width 172 height 19
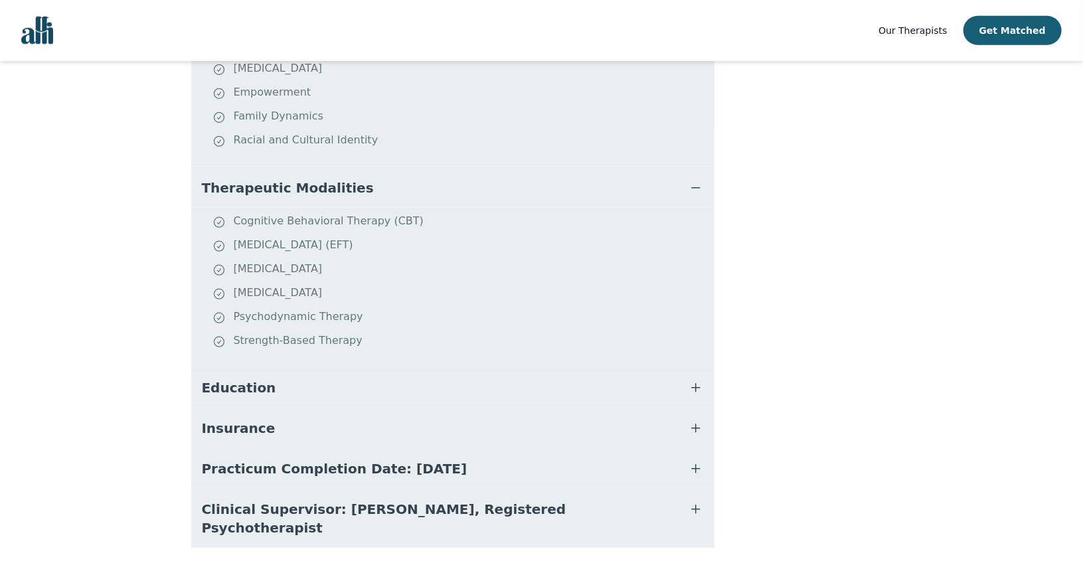
scroll to position [483, 0]
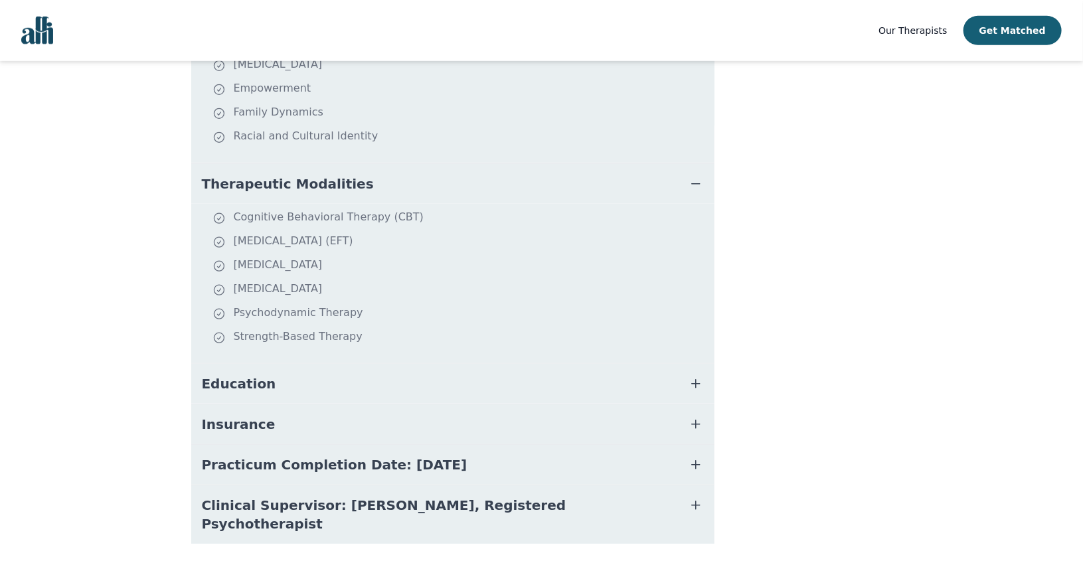
click at [218, 374] on span "Education" at bounding box center [239, 383] width 74 height 19
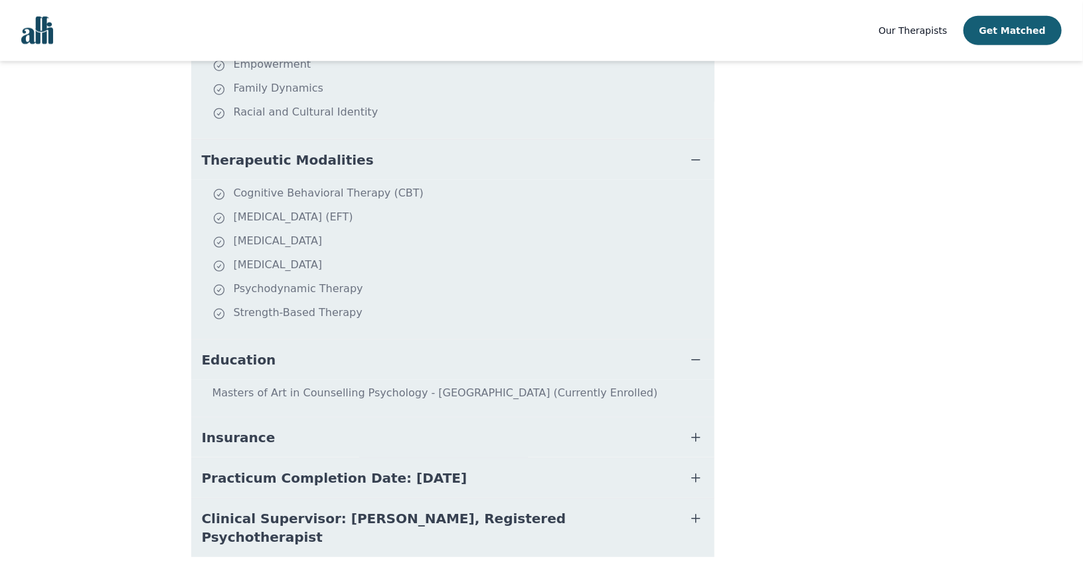
scroll to position [520, 0]
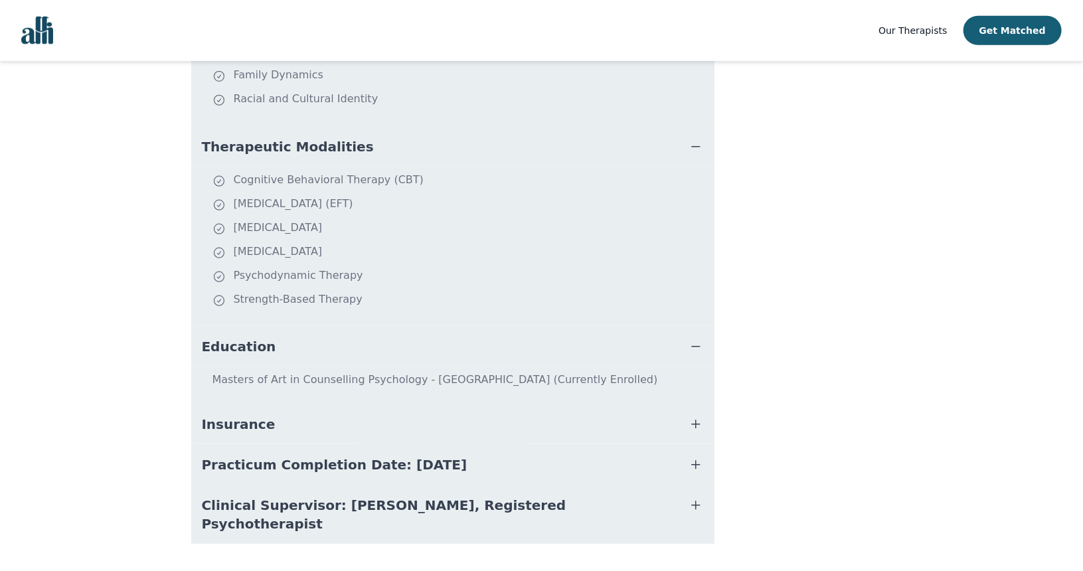
click at [212, 415] on span "Insurance" at bounding box center [239, 424] width 74 height 19
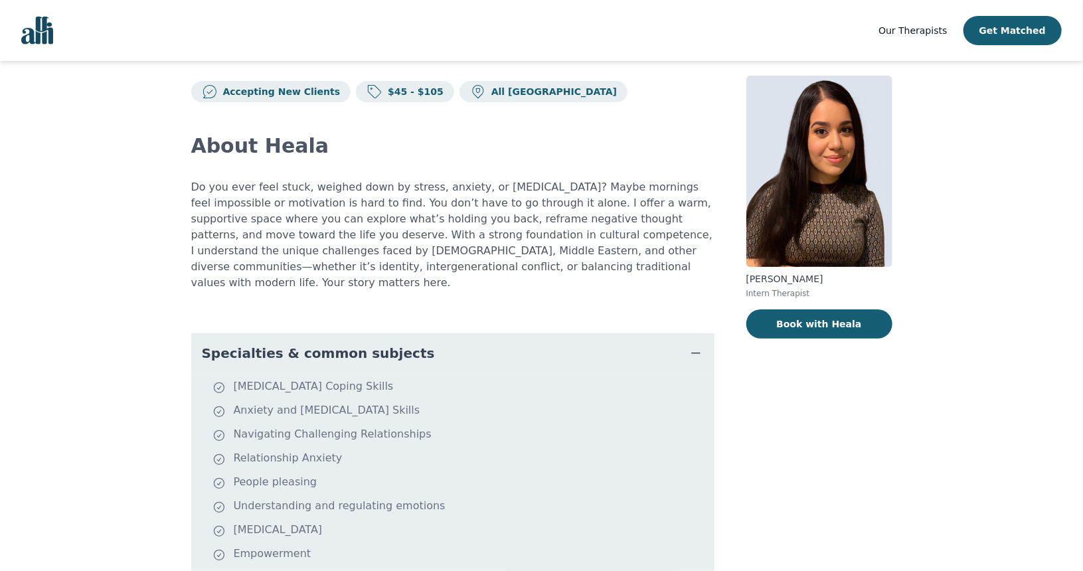
scroll to position [0, 0]
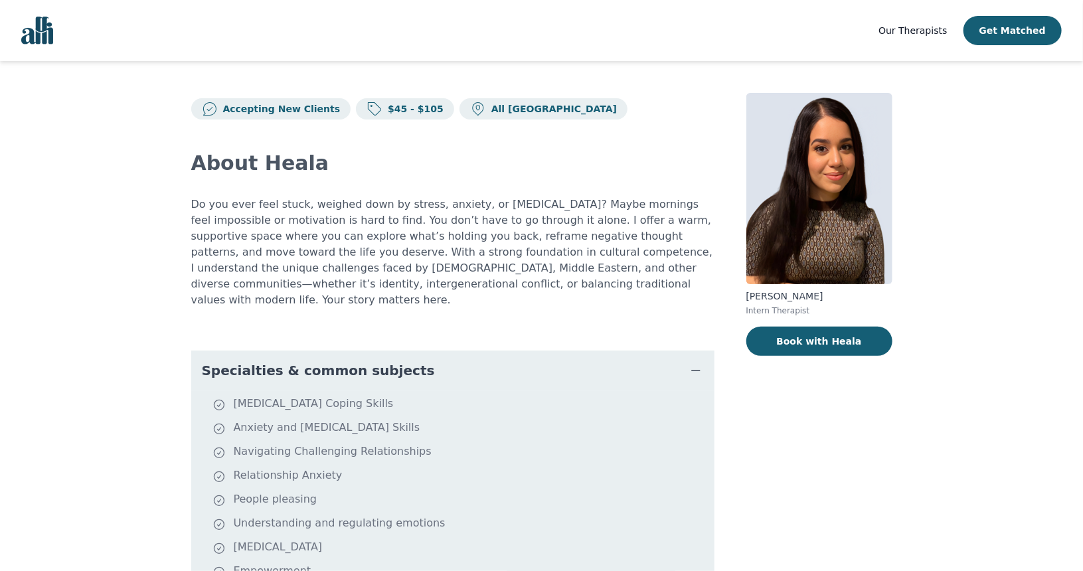
scroll to position [96, 0]
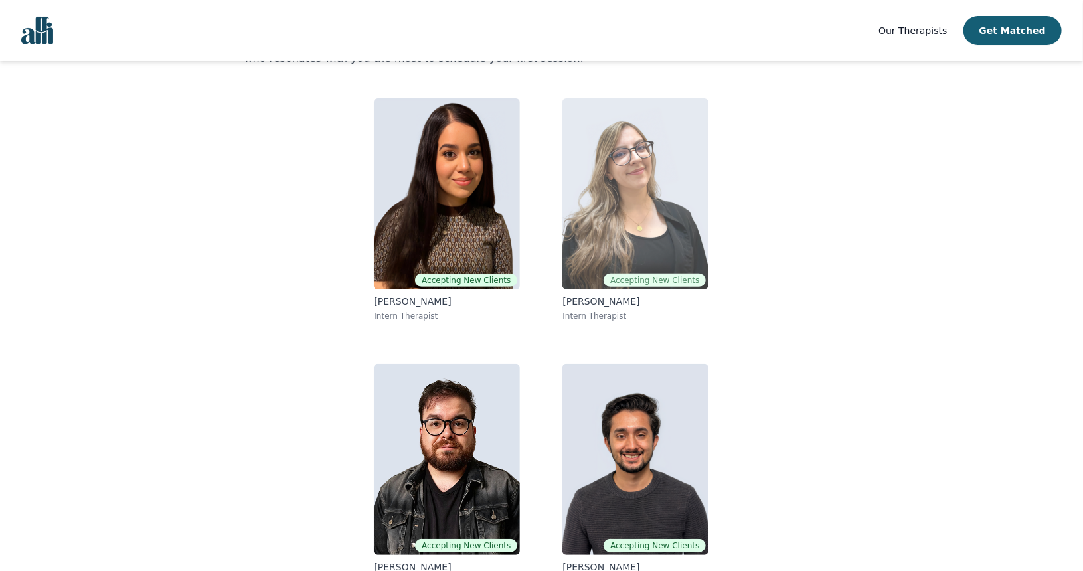
click at [616, 221] on img at bounding box center [635, 193] width 146 height 191
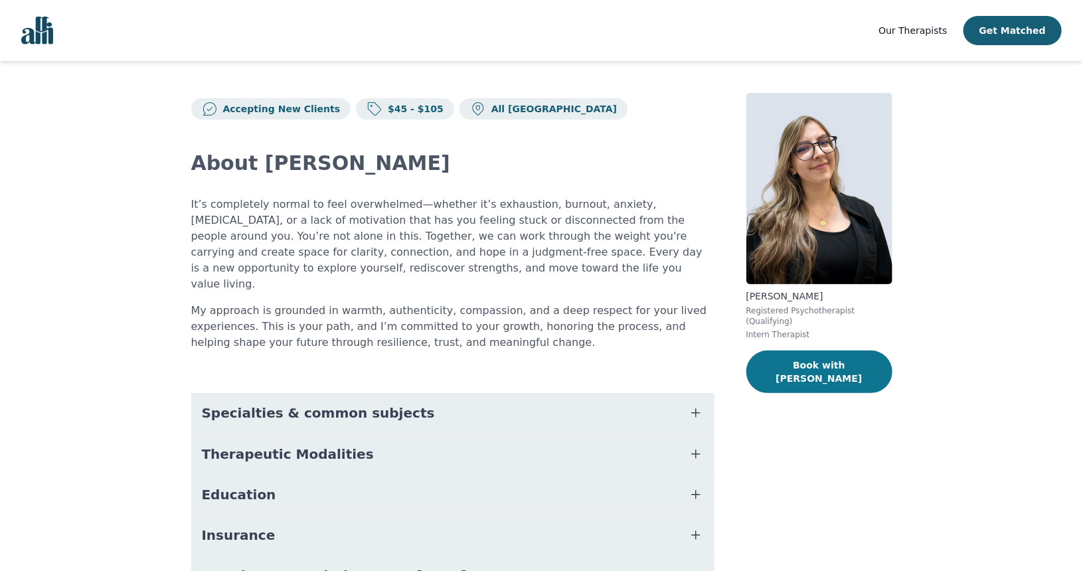
click at [845, 361] on button "Book with [PERSON_NAME]" at bounding box center [819, 372] width 146 height 42
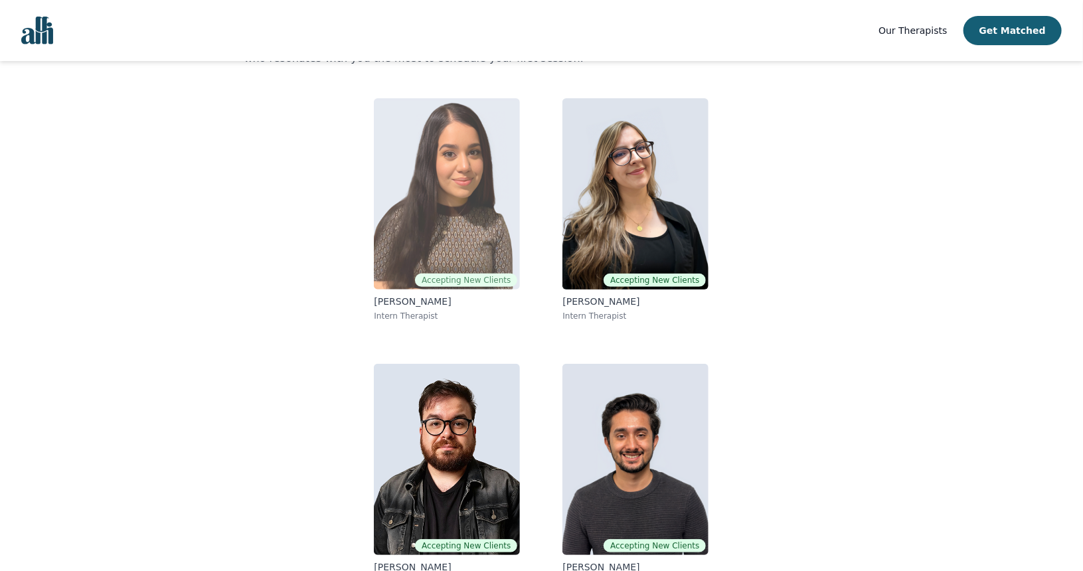
click at [424, 195] on img at bounding box center [447, 193] width 146 height 191
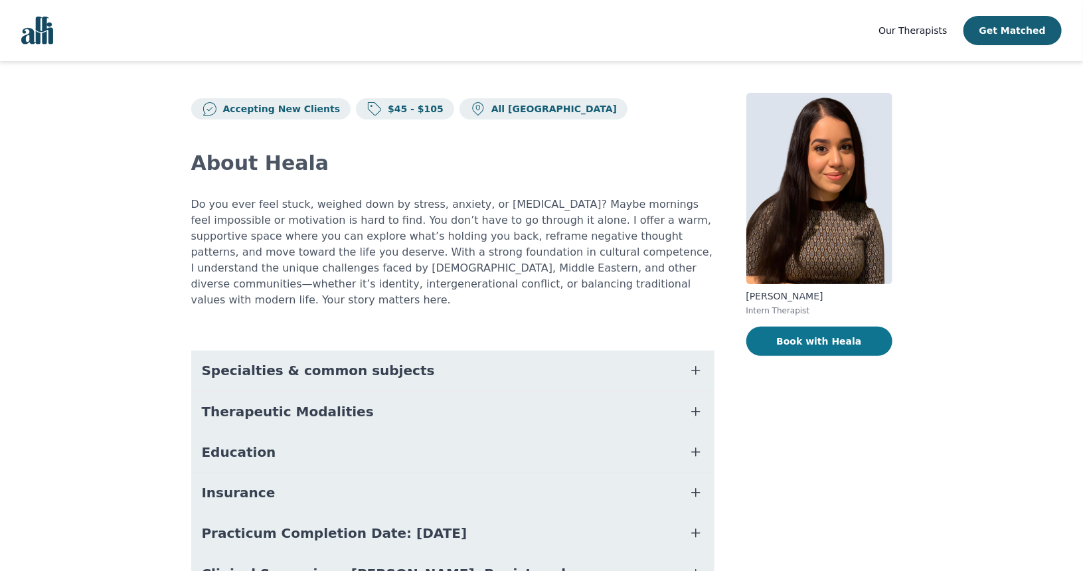
click at [825, 353] on button "Book with Heala" at bounding box center [819, 341] width 146 height 29
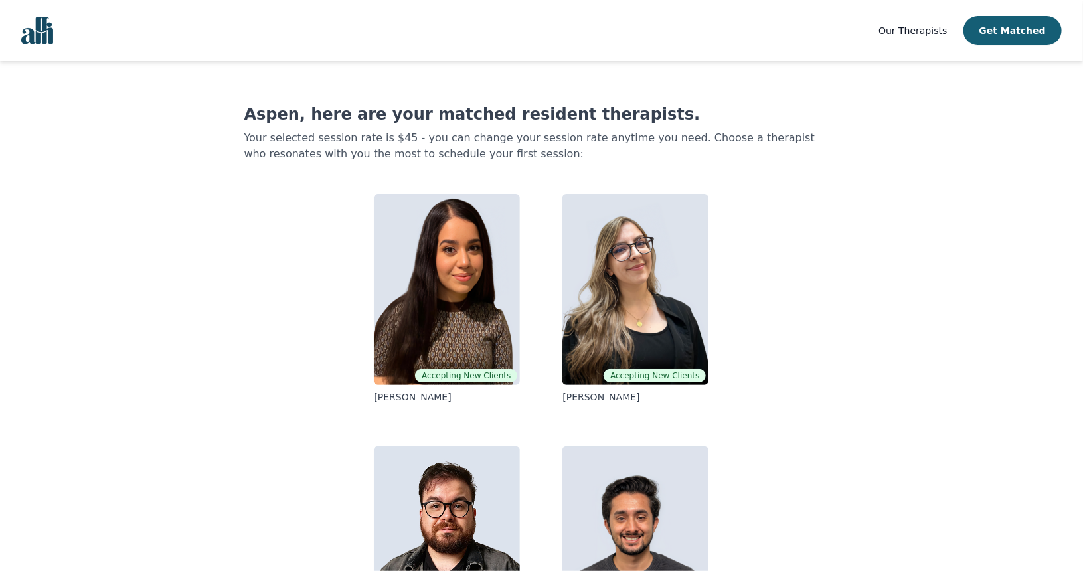
scroll to position [68, 0]
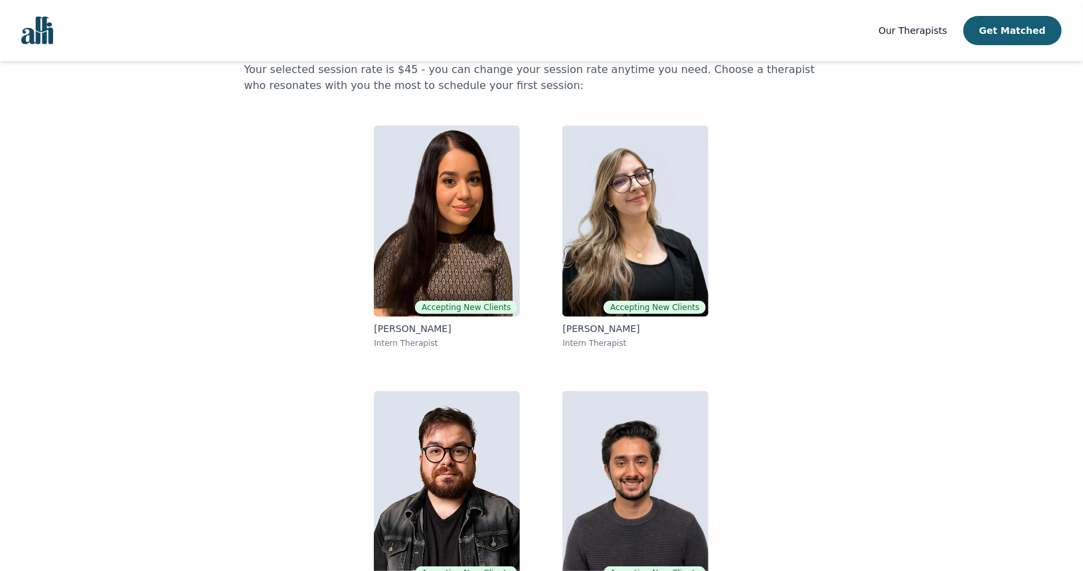
click at [632, 220] on img at bounding box center [635, 220] width 146 height 191
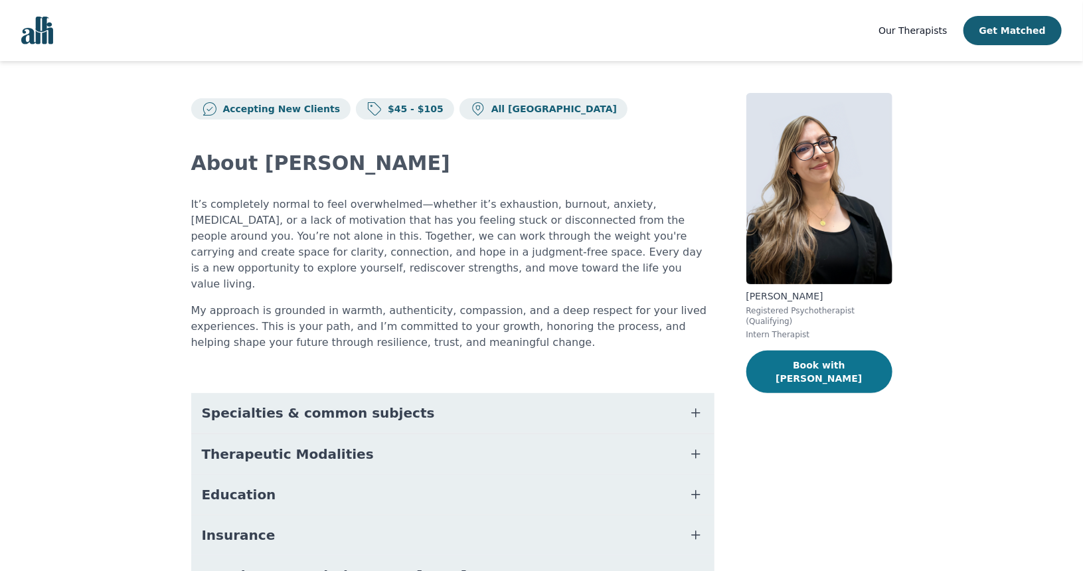
click at [810, 351] on button "Book with [PERSON_NAME]" at bounding box center [819, 372] width 146 height 42
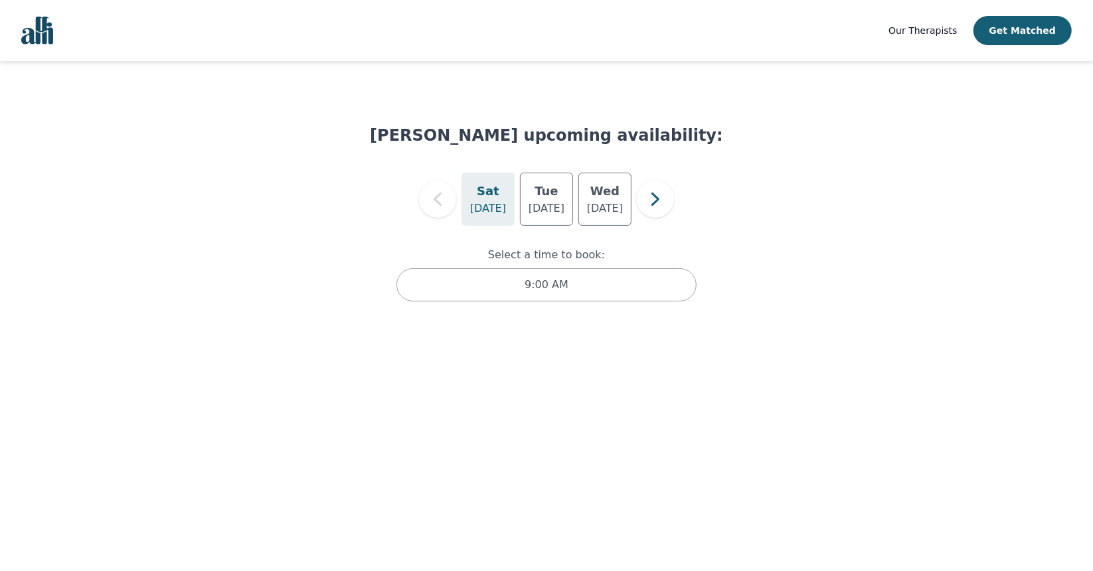
click at [487, 208] on p "[DATE]" at bounding box center [488, 208] width 36 height 16
click at [535, 204] on p "[DATE]" at bounding box center [546, 208] width 36 height 16
click at [486, 208] on p "[DATE]" at bounding box center [488, 208] width 36 height 16
click at [640, 203] on button "button" at bounding box center [655, 199] width 37 height 37
click at [435, 202] on icon "button" at bounding box center [437, 199] width 27 height 27
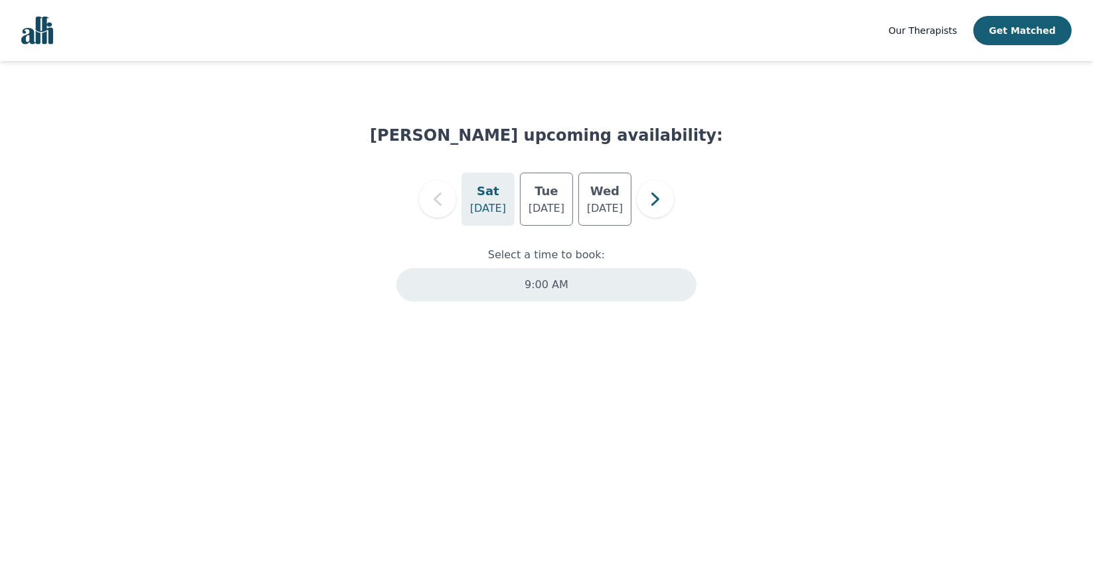
click at [493, 279] on div "9:00 AM" at bounding box center [546, 284] width 300 height 33
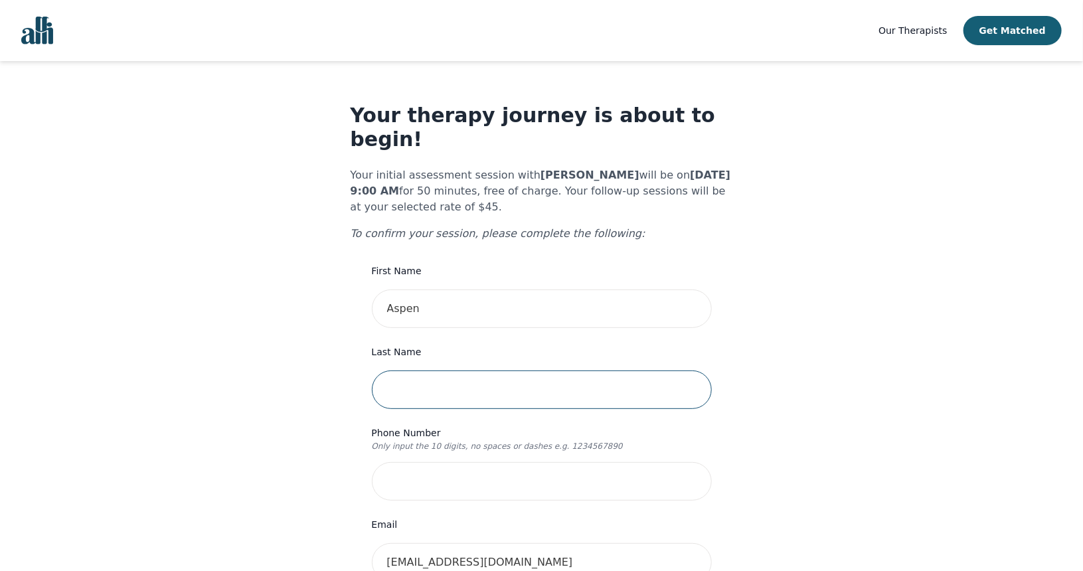
click at [412, 380] on input "text" at bounding box center [542, 389] width 340 height 39
type input "[PERSON_NAME]"
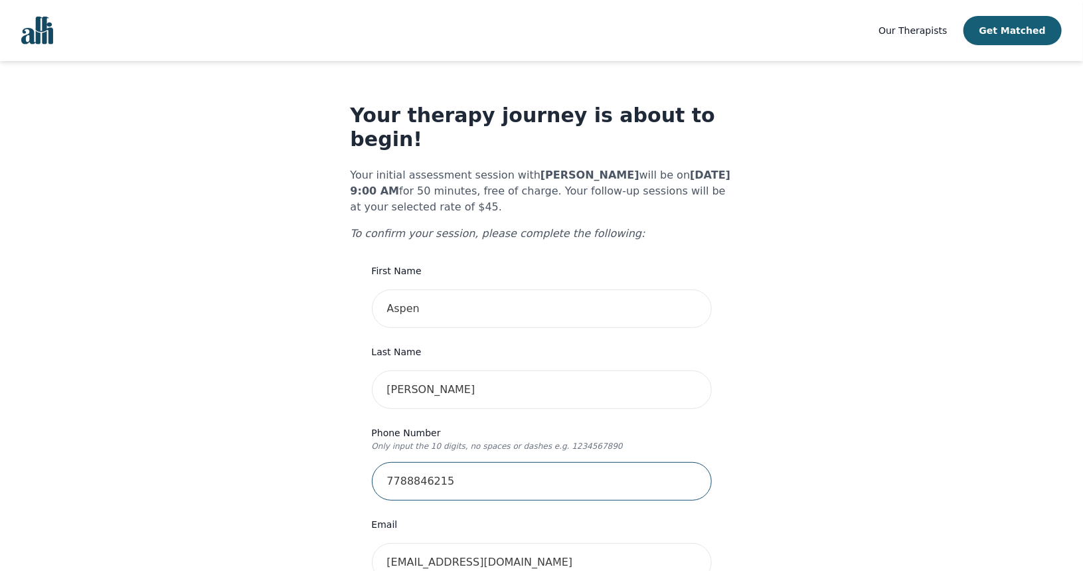
type input "7788846215"
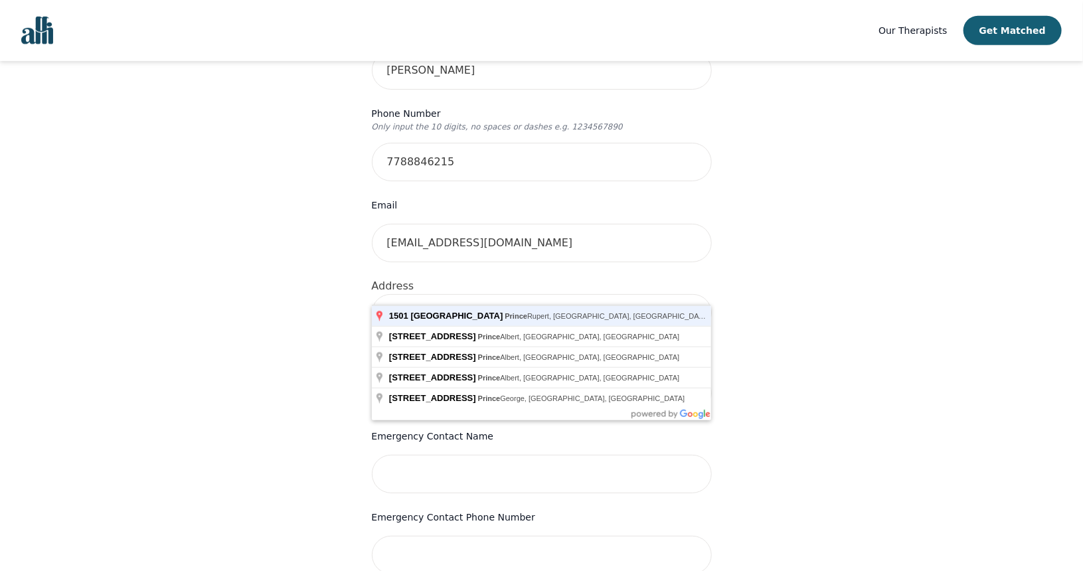
type input "[STREET_ADDRESS]"
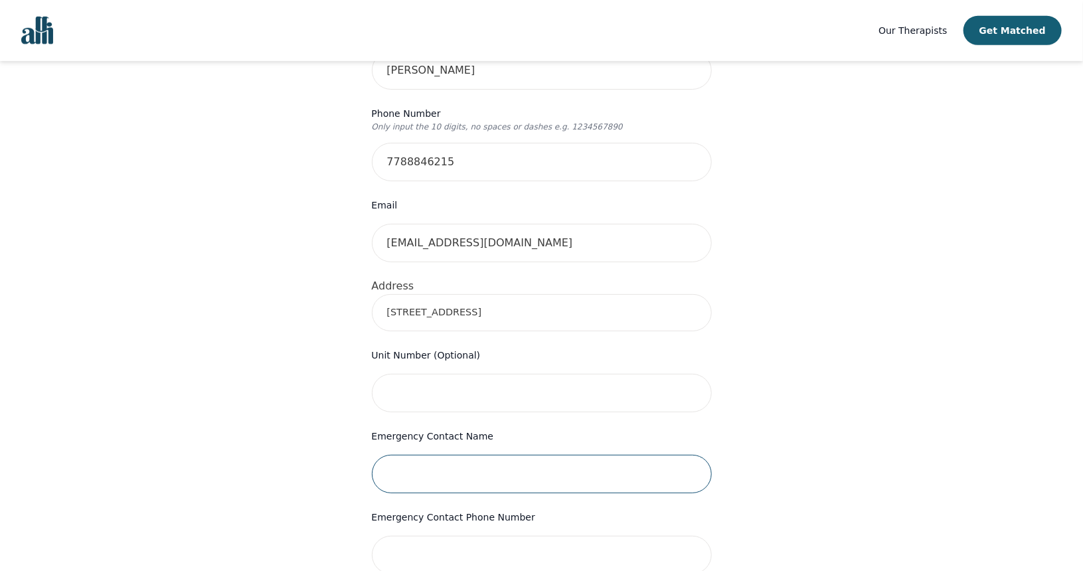
click at [471, 455] on input "text" at bounding box center [542, 474] width 340 height 39
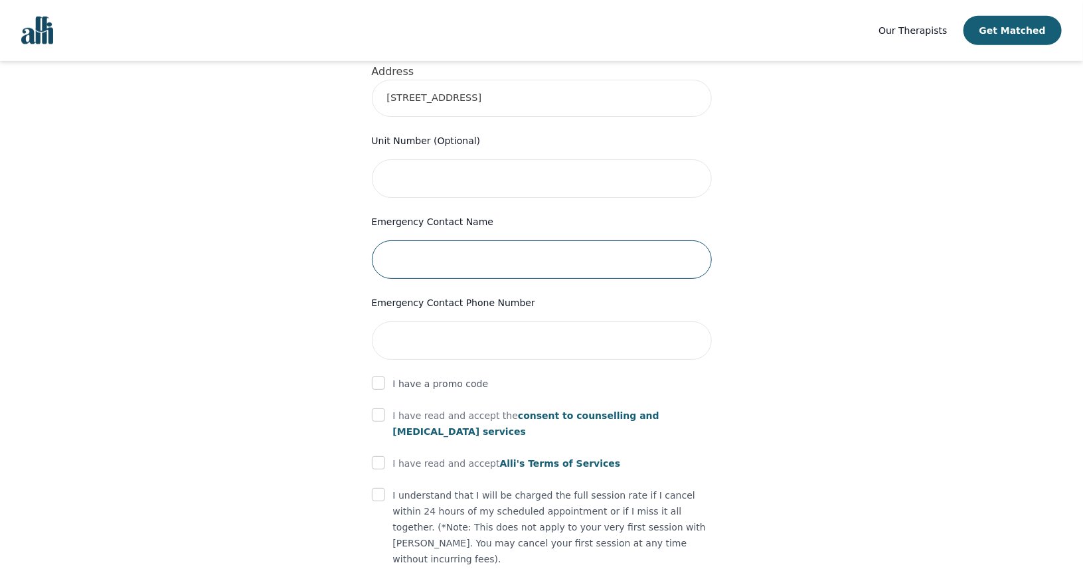
scroll to position [534, 0]
type input "[PERSON_NAME]"
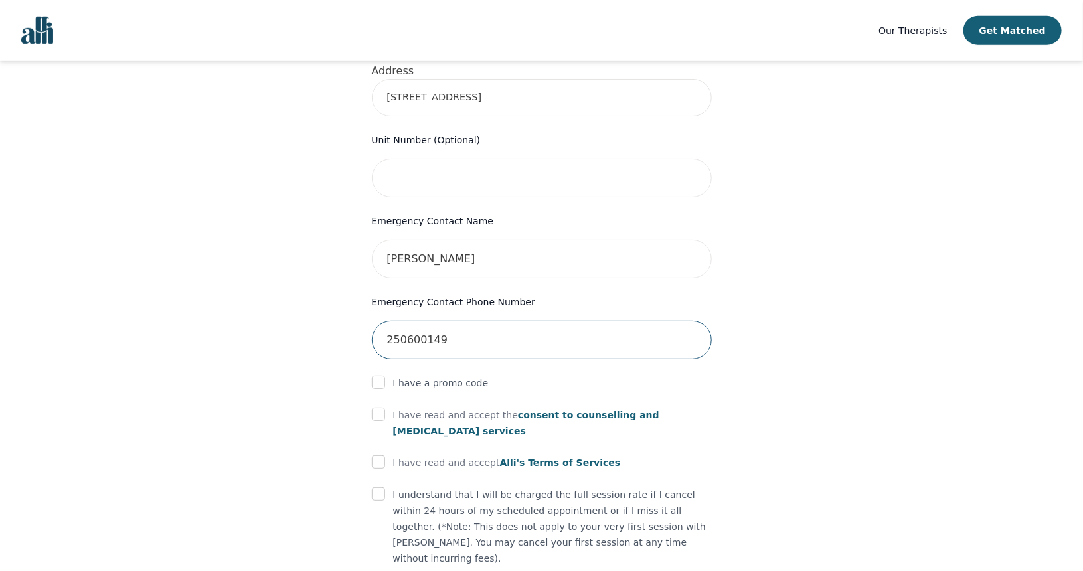
click at [657, 321] on input "250600149" at bounding box center [542, 340] width 340 height 39
type input "2506001497"
click at [372, 408] on input "checkbox" at bounding box center [378, 414] width 13 height 13
checkbox input "true"
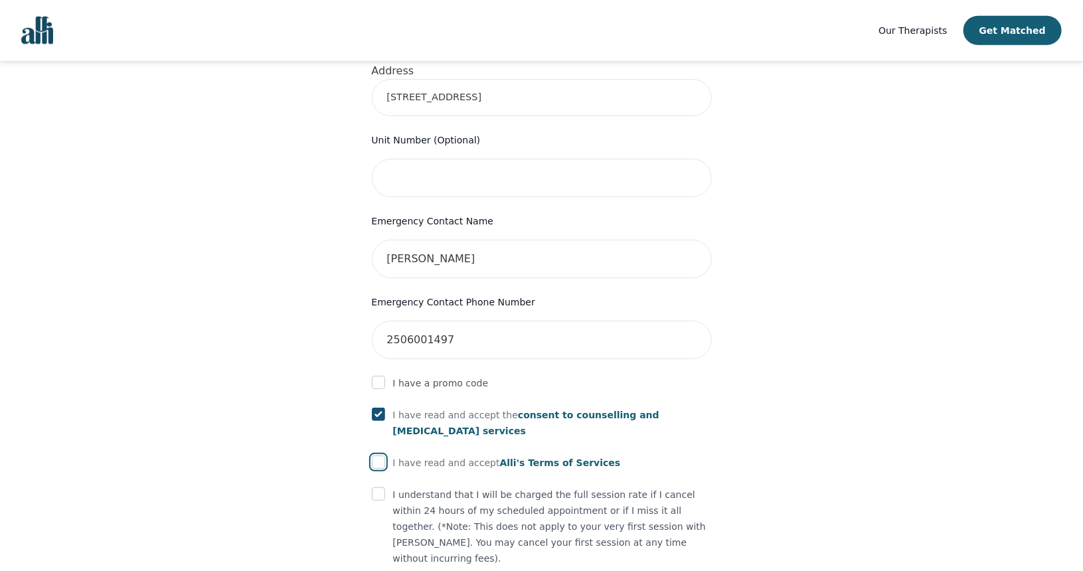
click at [372, 455] on input "checkbox" at bounding box center [378, 461] width 13 height 13
checkbox input "true"
click at [372, 487] on input "checkbox" at bounding box center [378, 493] width 13 height 13
checkbox input "true"
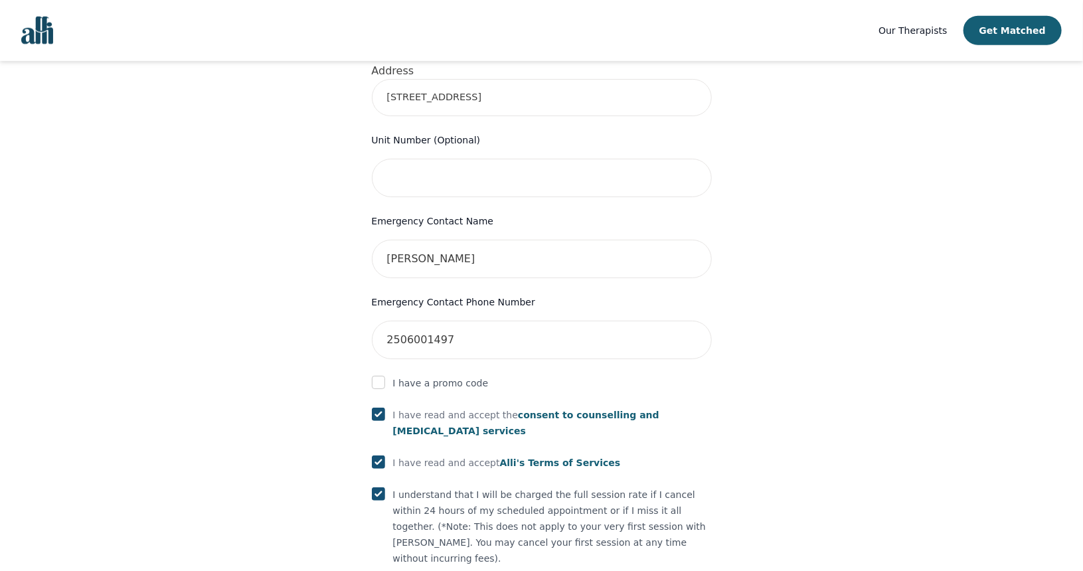
checkbox input "true"
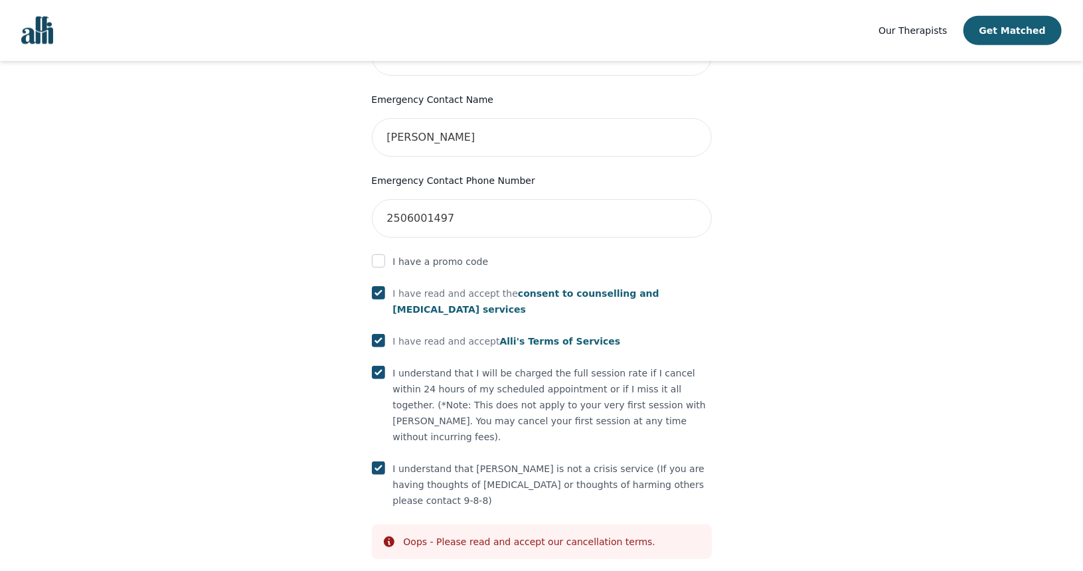
scroll to position [670, 0]
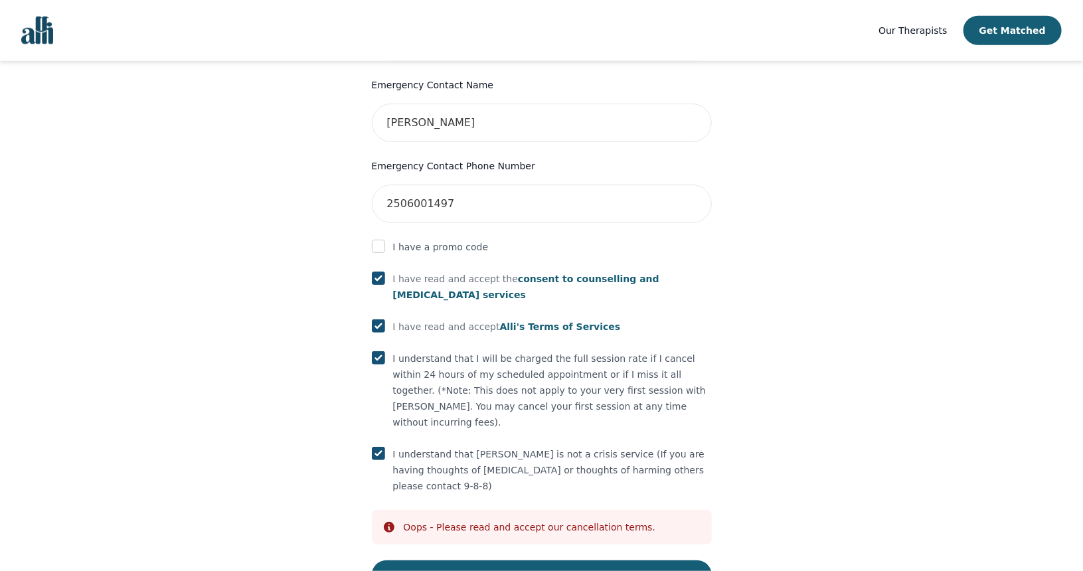
click at [507, 360] on p "I understand that I will be charged the full session rate if I cancel within 24…" at bounding box center [552, 391] width 319 height 80
click at [466, 362] on p "I understand that I will be charged the full session rate if I cancel within 24…" at bounding box center [552, 391] width 319 height 80
click at [376, 351] on input "checkbox" at bounding box center [378, 357] width 13 height 13
checkbox input "true"
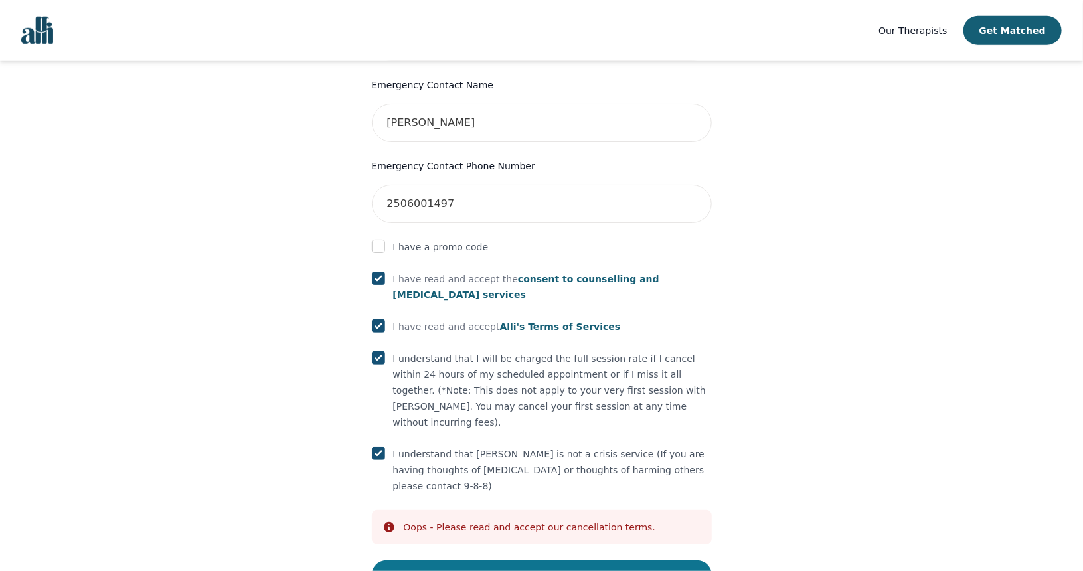
click at [517, 560] on button "Submit" at bounding box center [542, 574] width 340 height 29
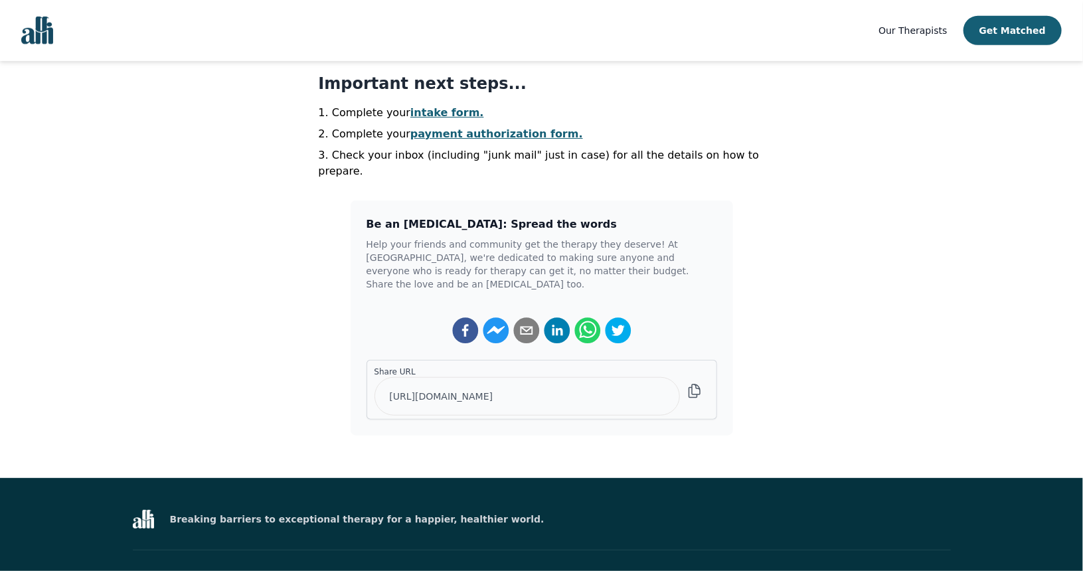
scroll to position [447, 0]
